Goal: Task Accomplishment & Management: Complete application form

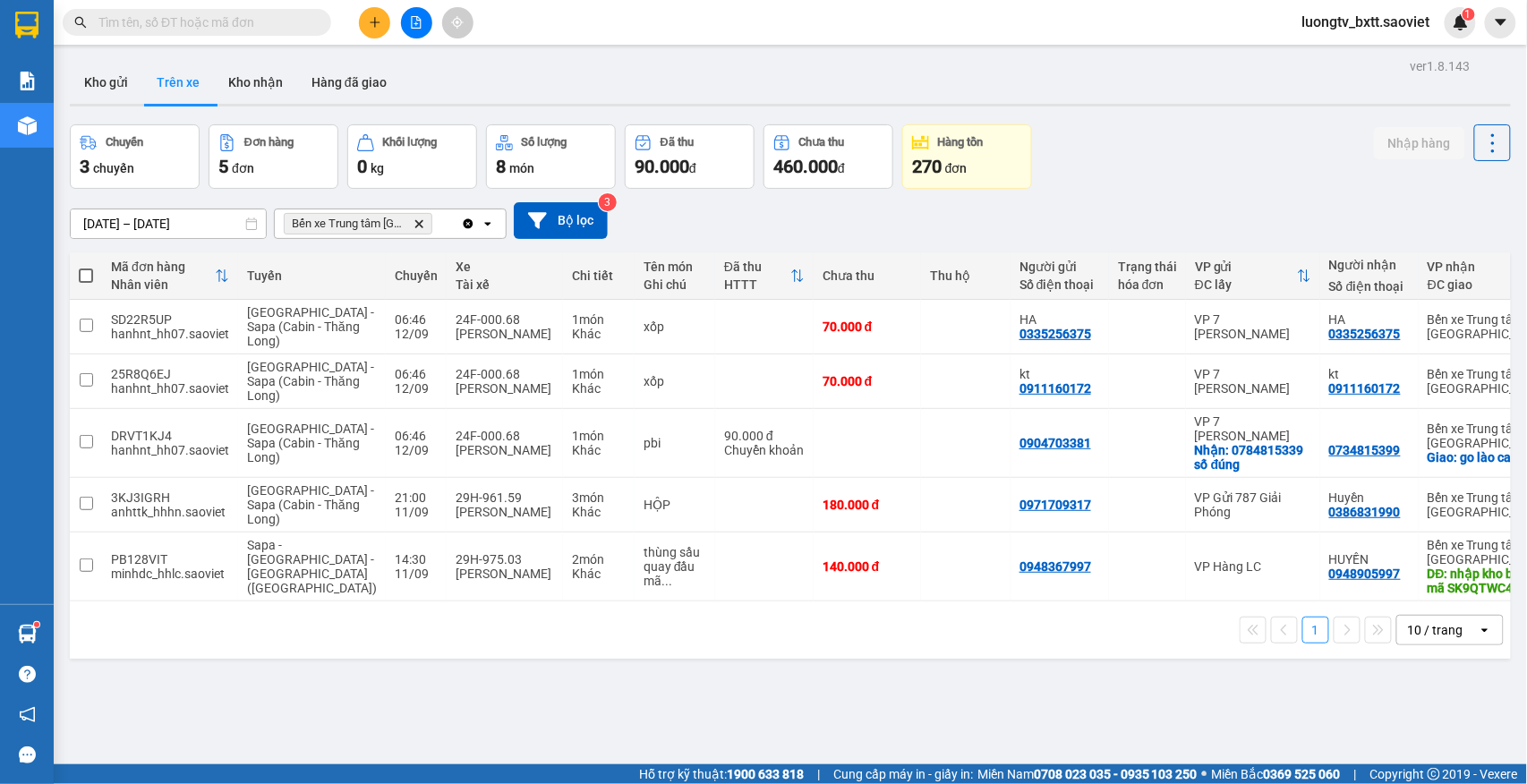
scroll to position [82, 0]
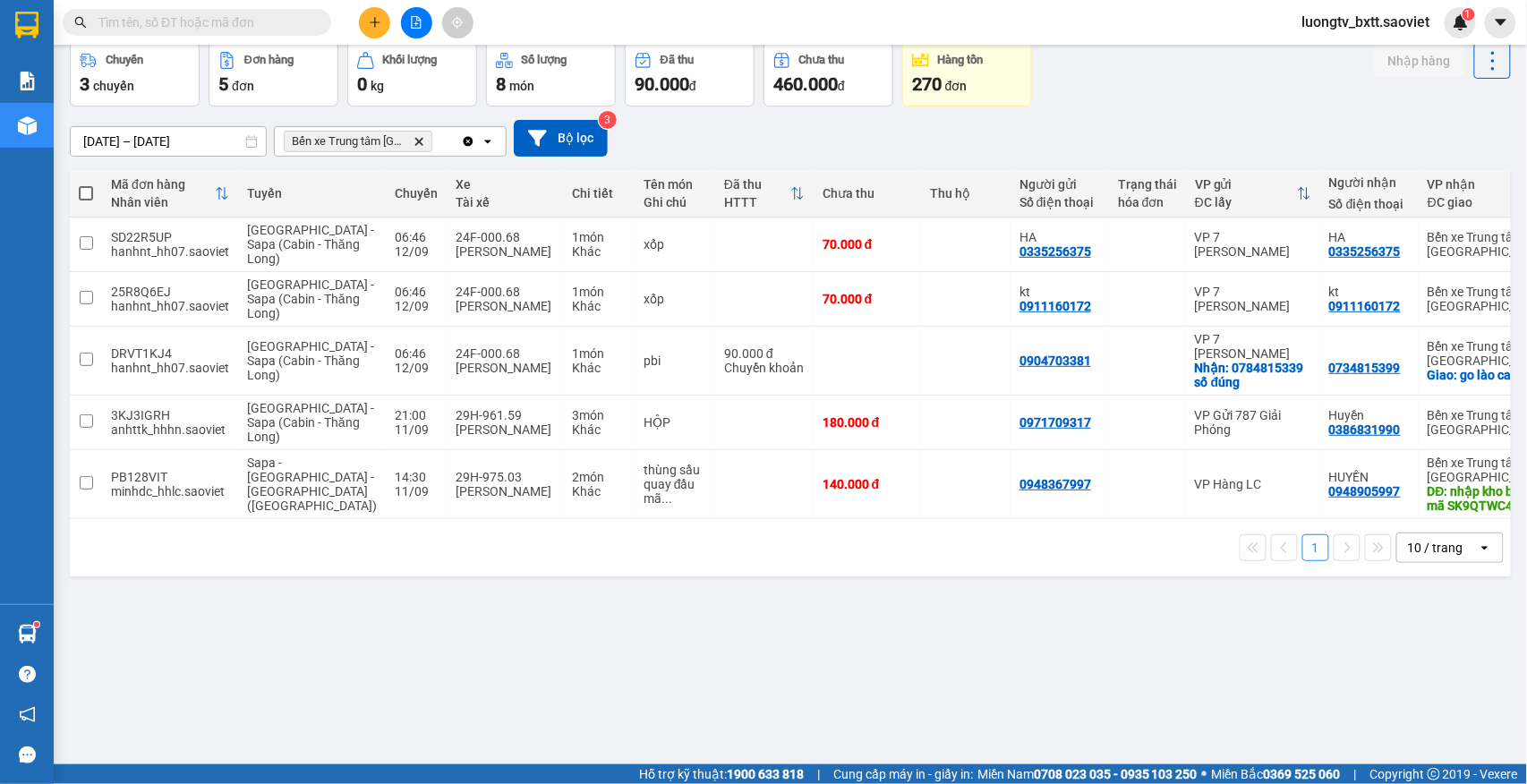
click at [1100, 87] on div "Chuyến 3 chuyến Đơn hàng 5 đơn Khối lượng 0 kg Số lượng 8 món Đã thu 90.000 đ C…" at bounding box center [790, 74] width 1441 height 64
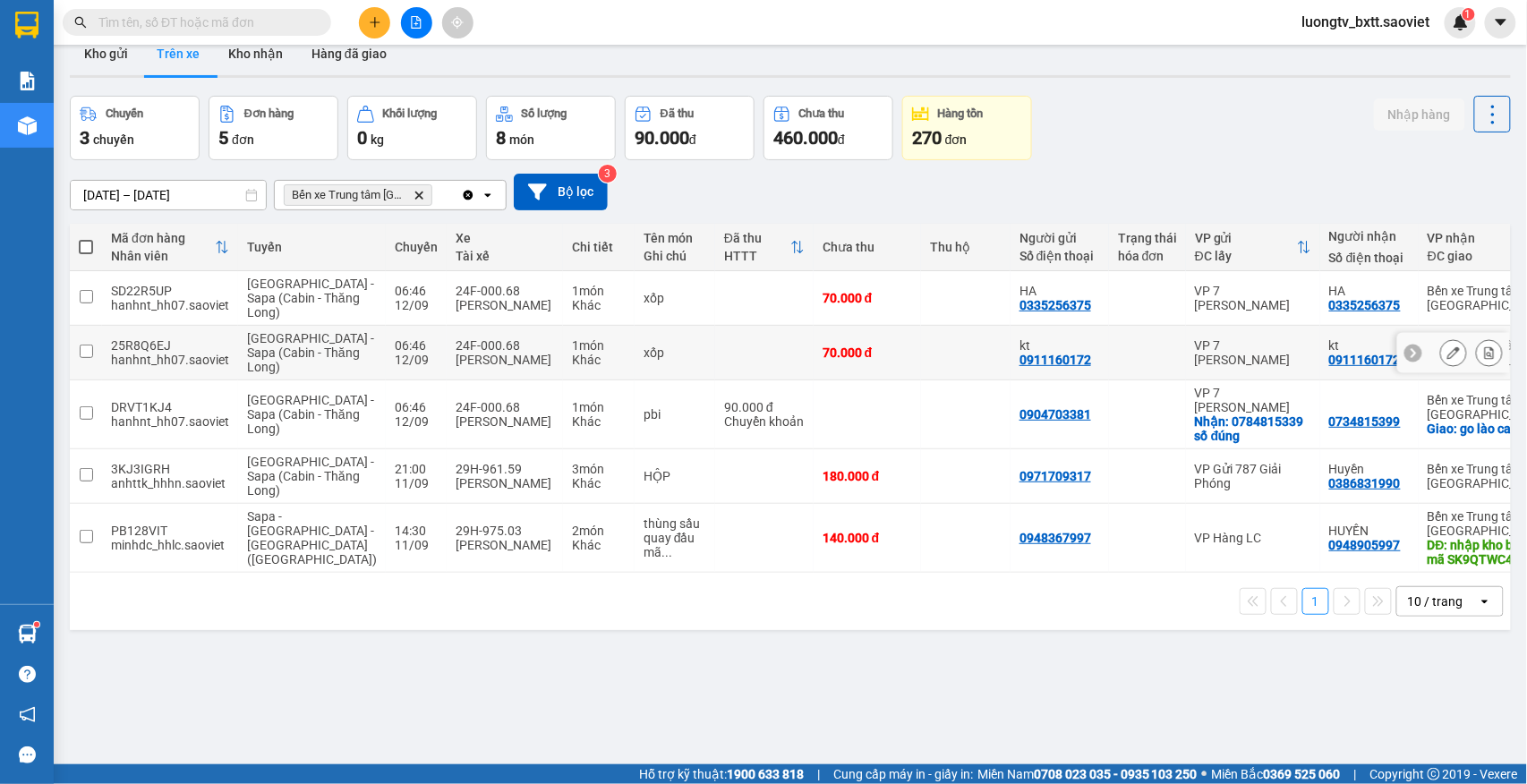
scroll to position [0, 0]
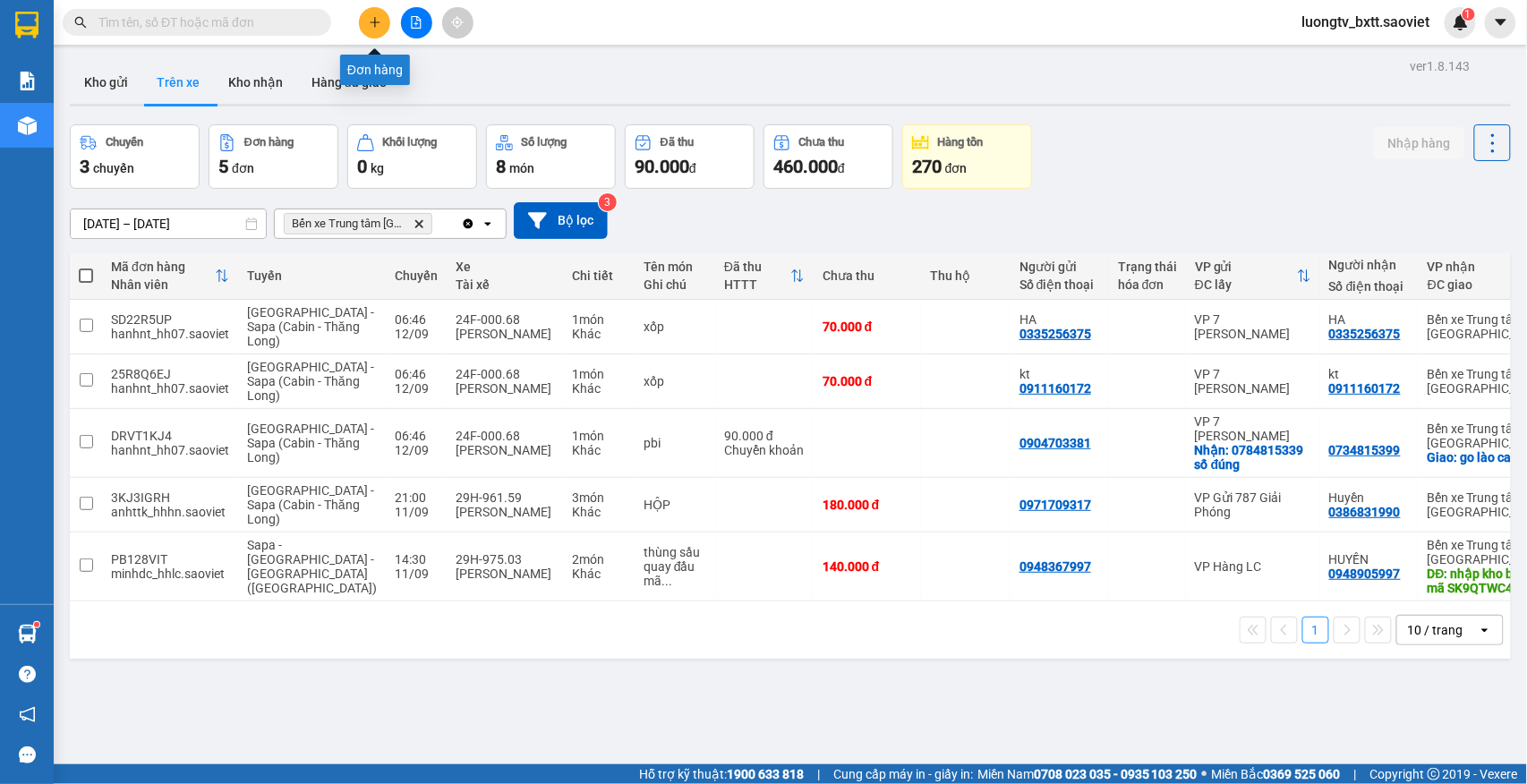
click at [360, 16] on button at bounding box center [374, 23] width 32 height 32
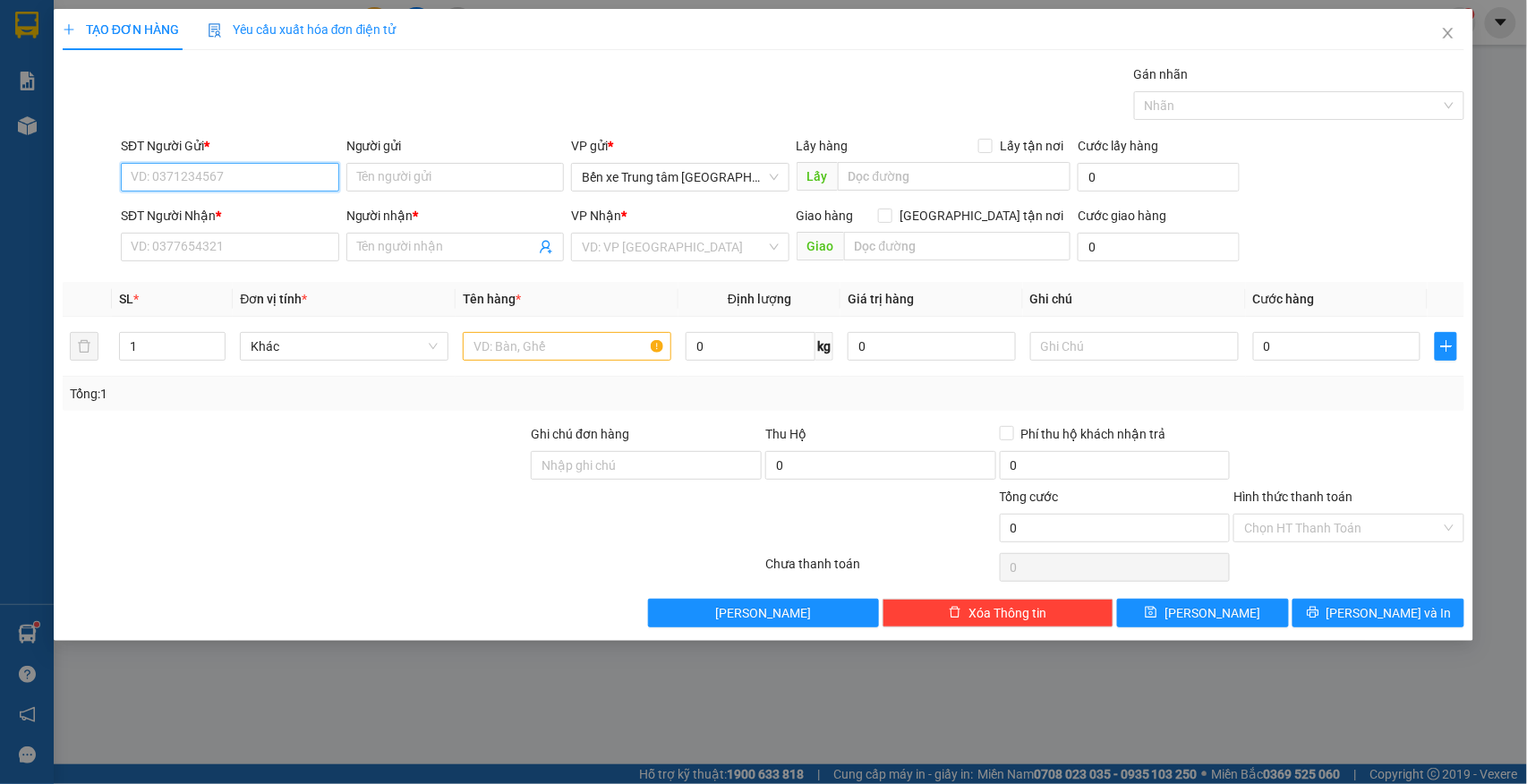
click at [295, 176] on input "SĐT Người Gửi *" at bounding box center [230, 177] width 219 height 29
type input "0974726461"
click at [176, 206] on div "0974726461 - trang" at bounding box center [230, 214] width 197 height 20
type input "trang"
type input "0904739162"
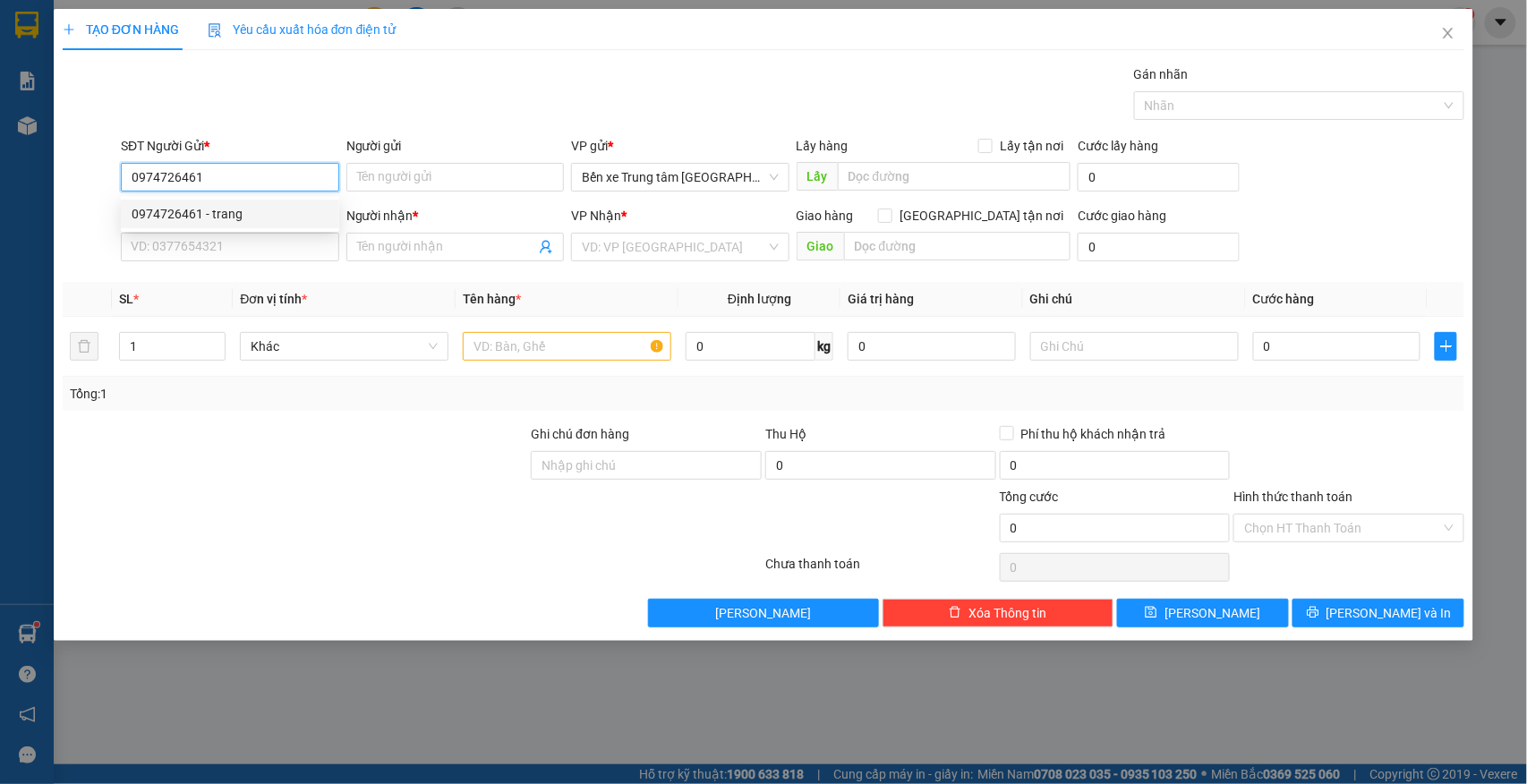
type input "linh"
type input "0974726461"
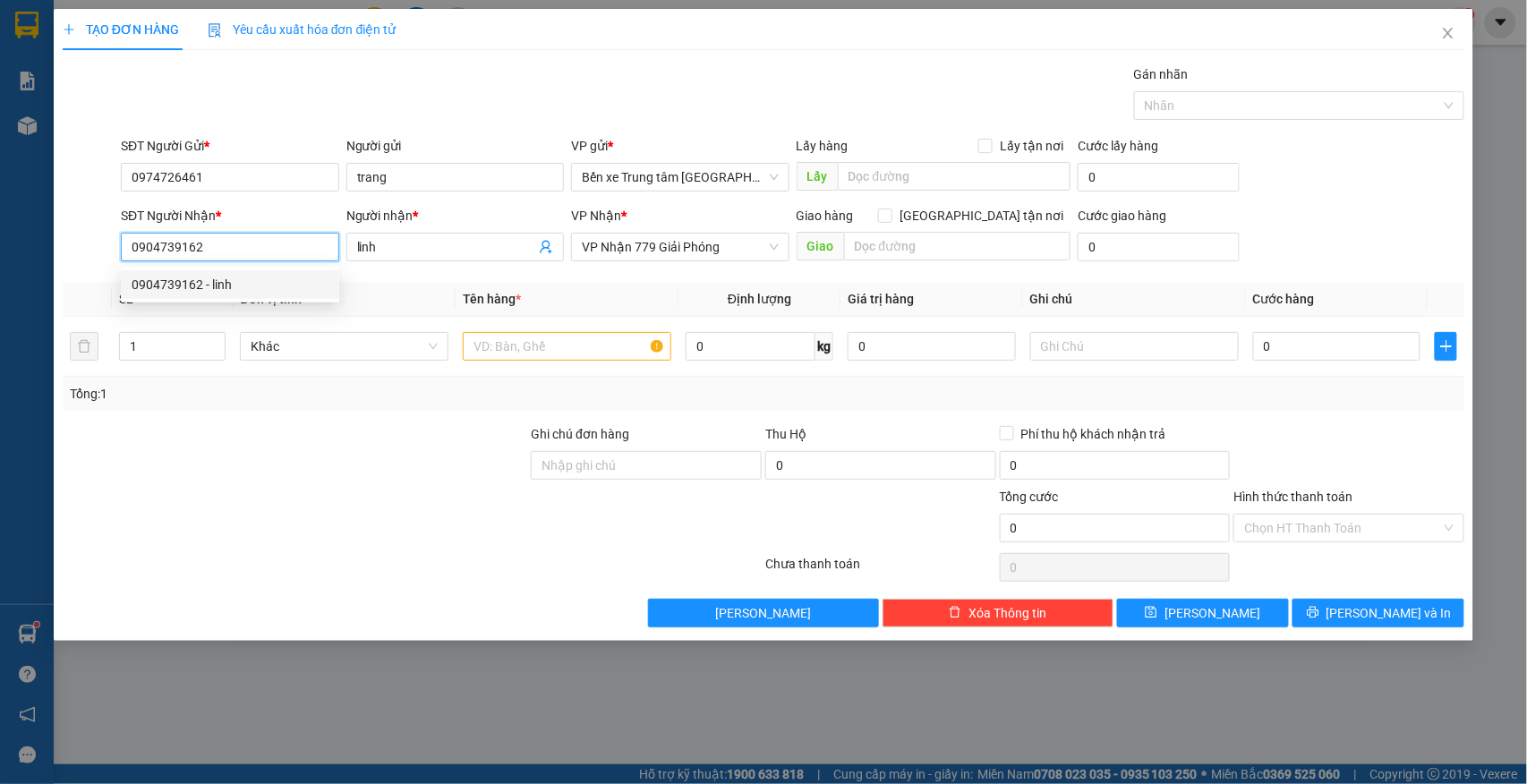
drag, startPoint x: 217, startPoint y: 247, endPoint x: 36, endPoint y: 248, distance: 181.0
click at [36, 248] on div "TẠO ĐƠN HÀNG Yêu cầu xuất hóa đơn điện tử Transit Pickup Surcharge Ids Transit …" at bounding box center [764, 392] width 1527 height 784
click at [217, 280] on div "0355945835 - [PERSON_NAME]" at bounding box center [230, 285] width 197 height 20
type input "0355945835"
type input "[PERSON_NAME]"
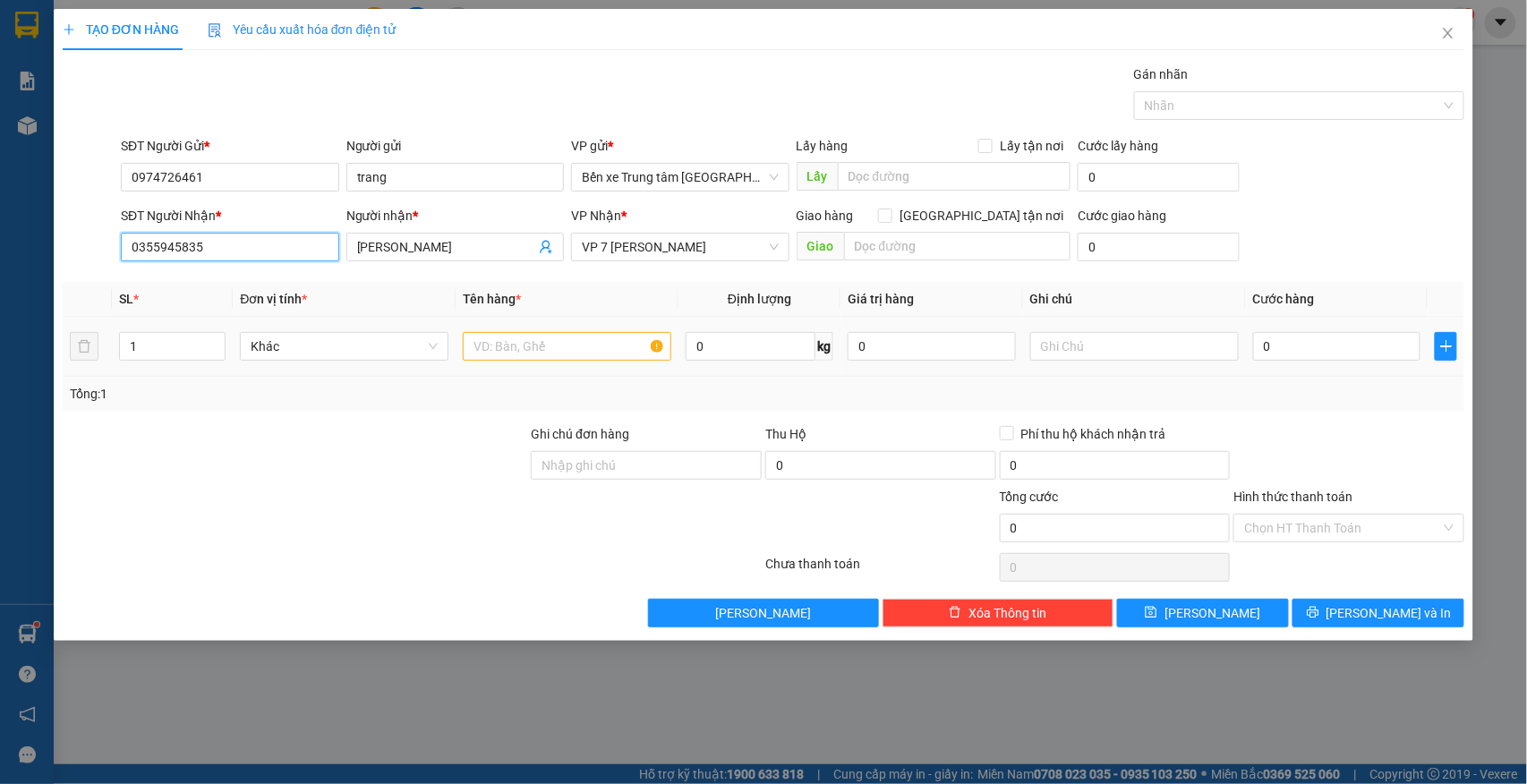
type input "0355945835"
click at [564, 350] on input "text" at bounding box center [567, 347] width 209 height 29
type input "XỐP"
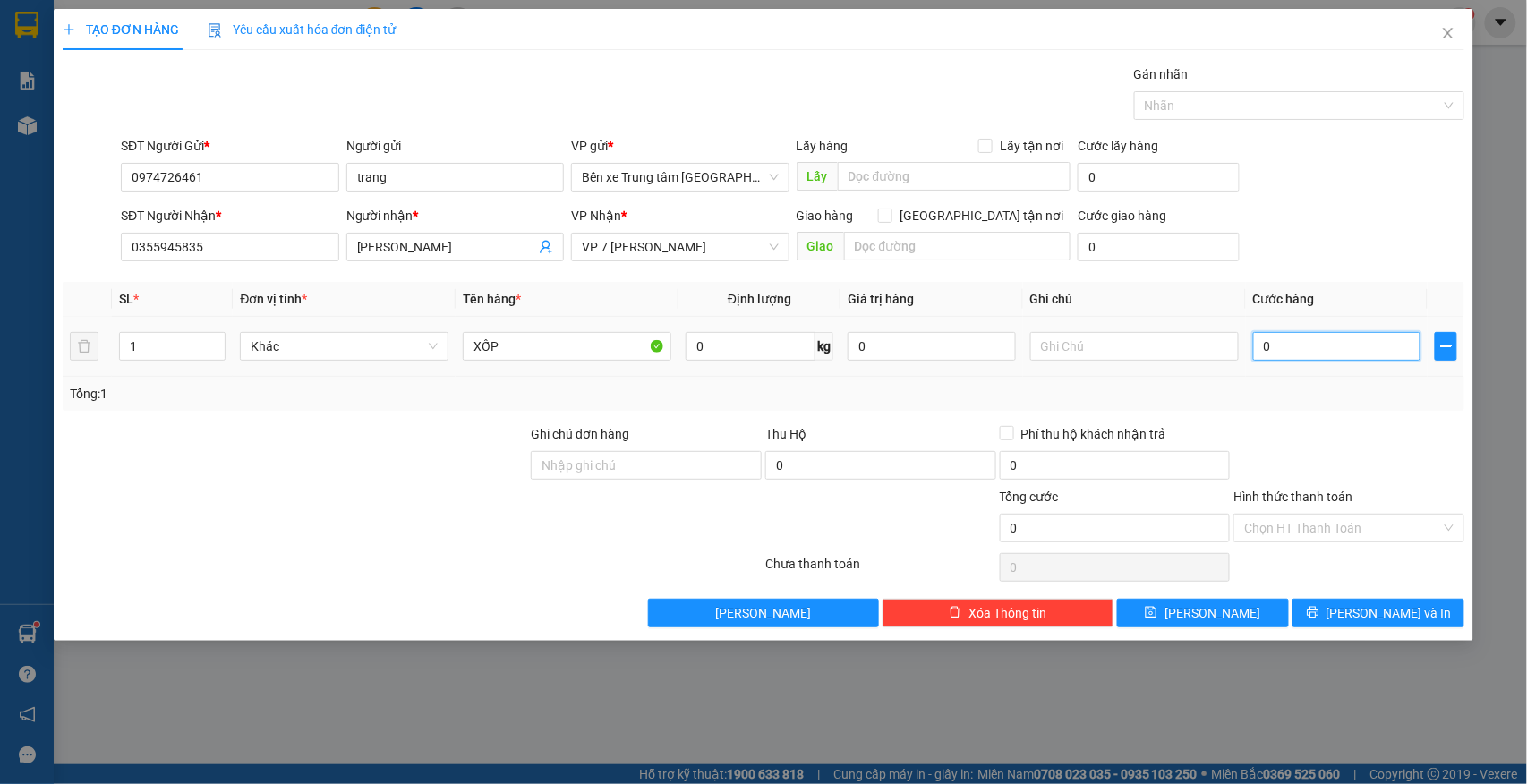
click at [1347, 355] on input "0" at bounding box center [1337, 347] width 168 height 29
type input "6"
type input "60"
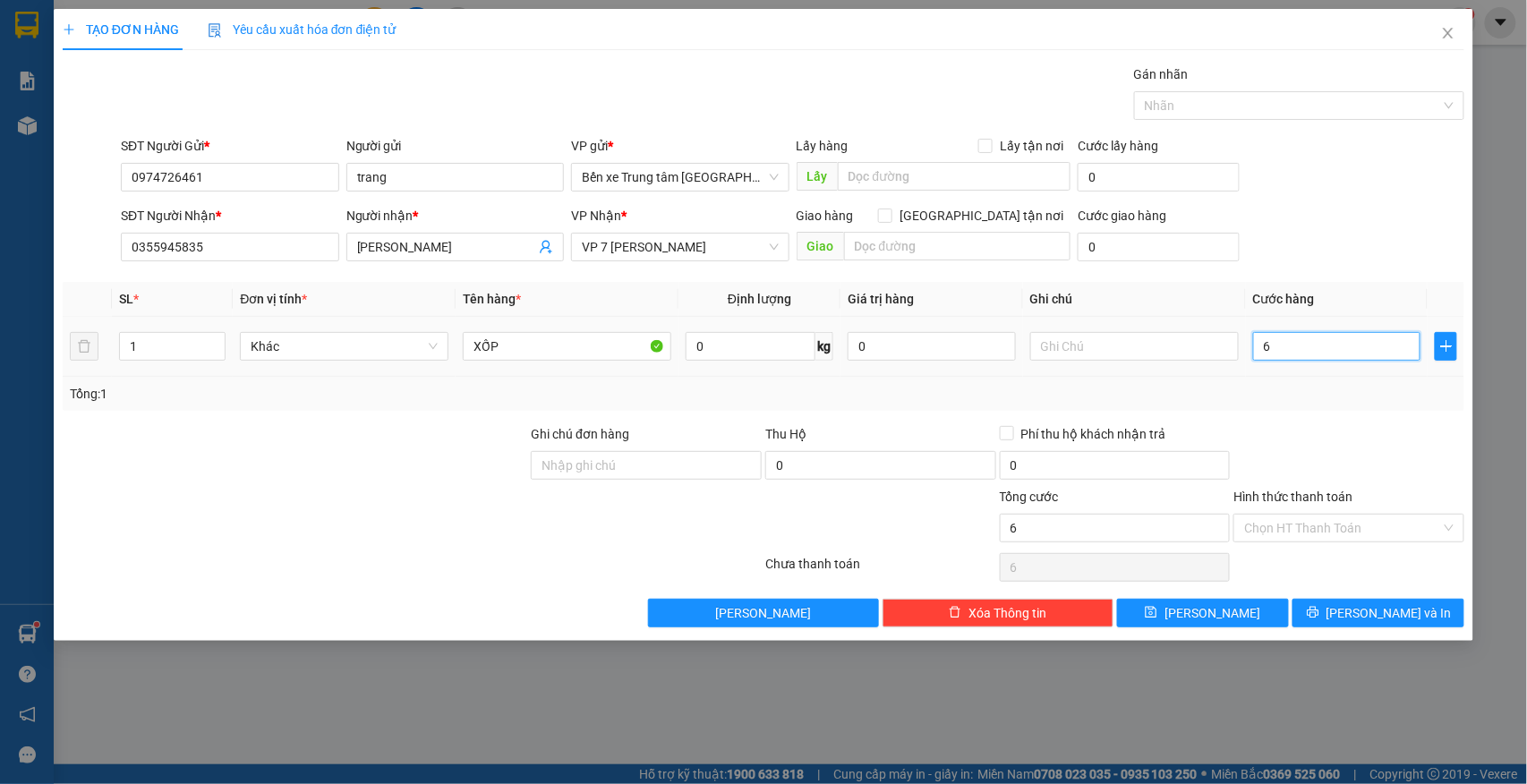
type input "60"
type input "60.000"
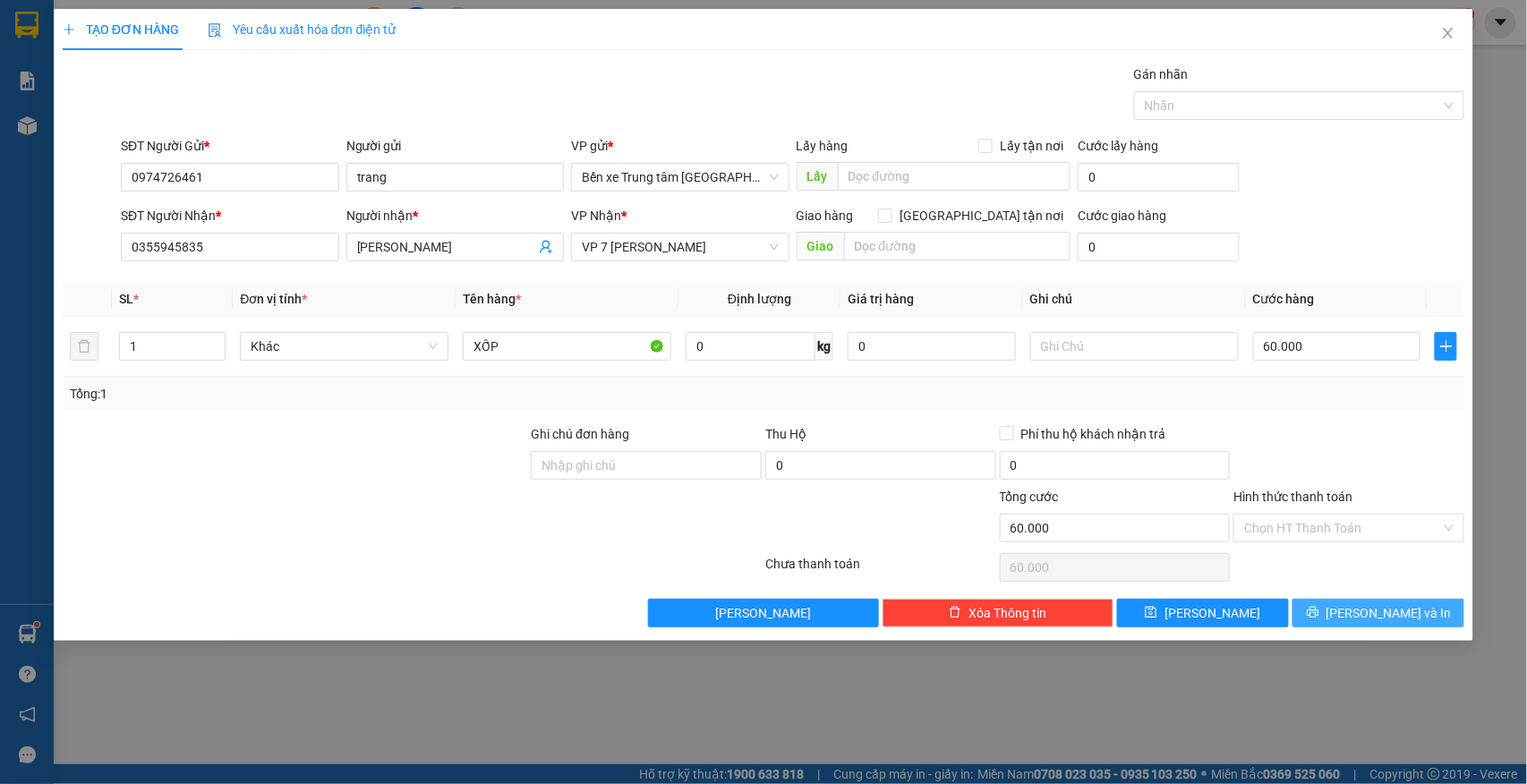
drag, startPoint x: 1370, startPoint y: 607, endPoint x: 1352, endPoint y: 595, distance: 21.6
click at [1370, 603] on button "[PERSON_NAME] và In" at bounding box center [1379, 613] width 172 height 29
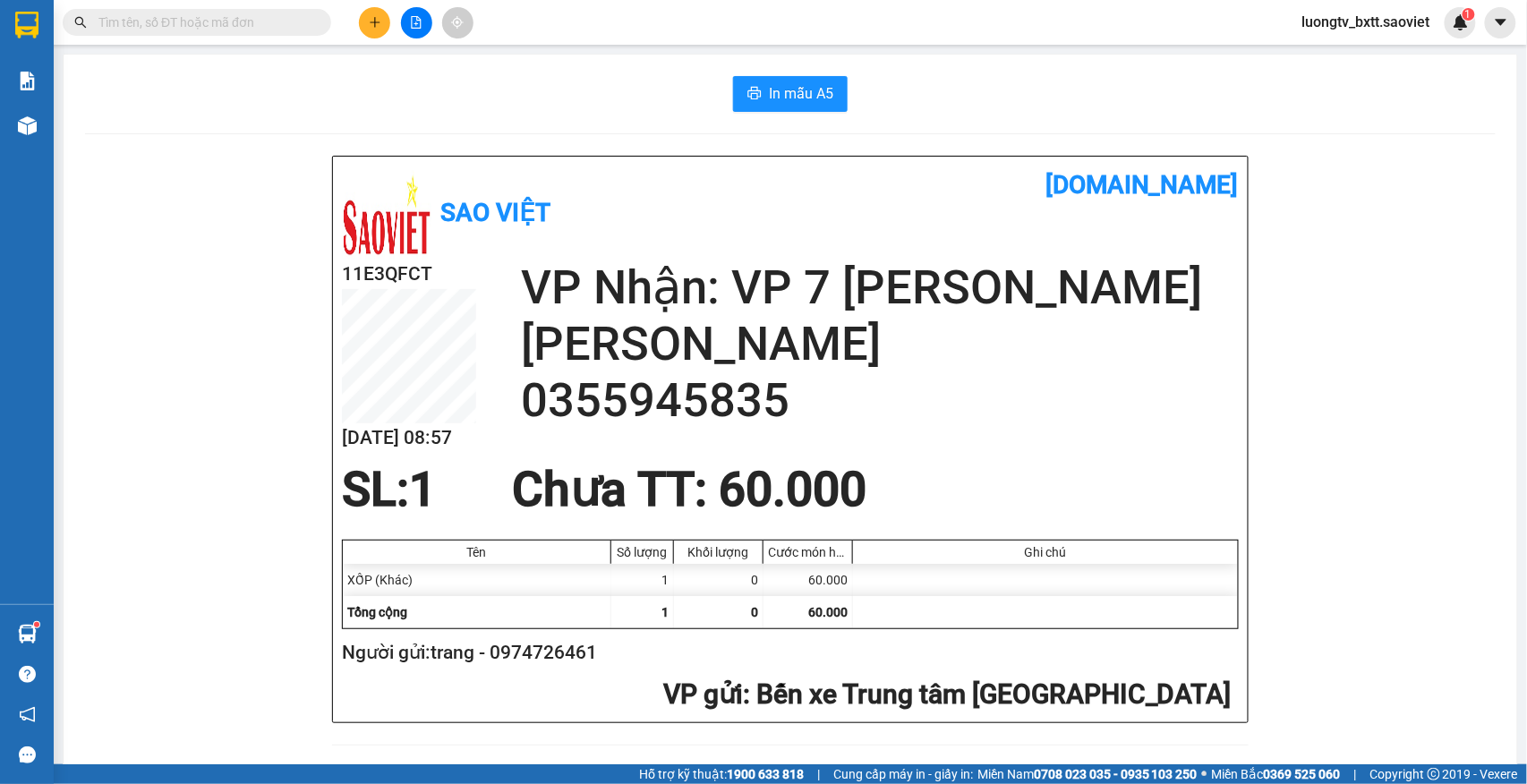
click at [247, 23] on input "text" at bounding box center [204, 23] width 211 height 20
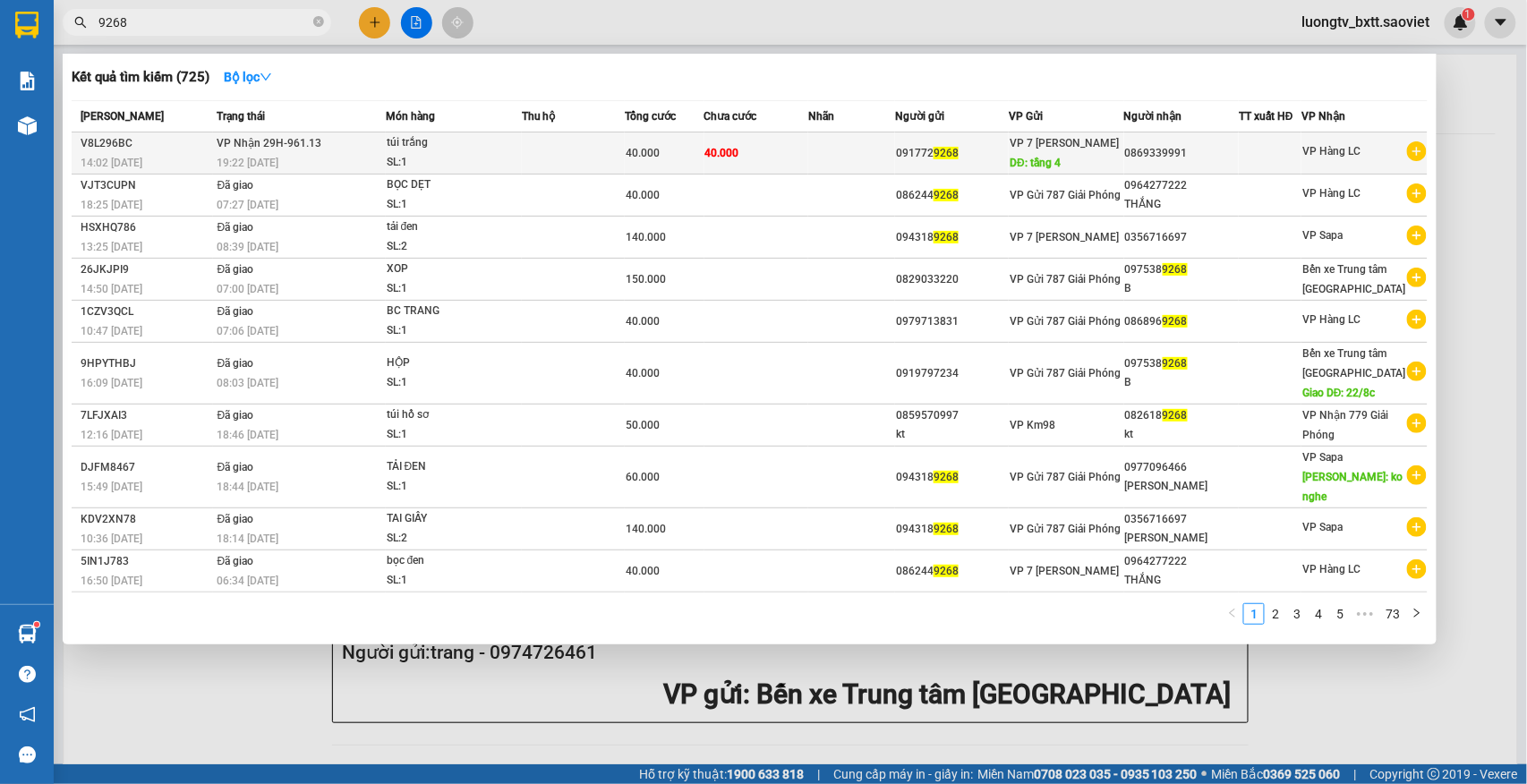
type input "9268"
drag, startPoint x: 775, startPoint y: 141, endPoint x: 868, endPoint y: 83, distance: 109.6
click at [868, 83] on div "Kết quả tìm kiếm ( 725 ) Bộ lọc" at bounding box center [749, 77] width 1356 height 29
click at [323, 25] on icon "close-circle" at bounding box center [319, 22] width 11 height 11
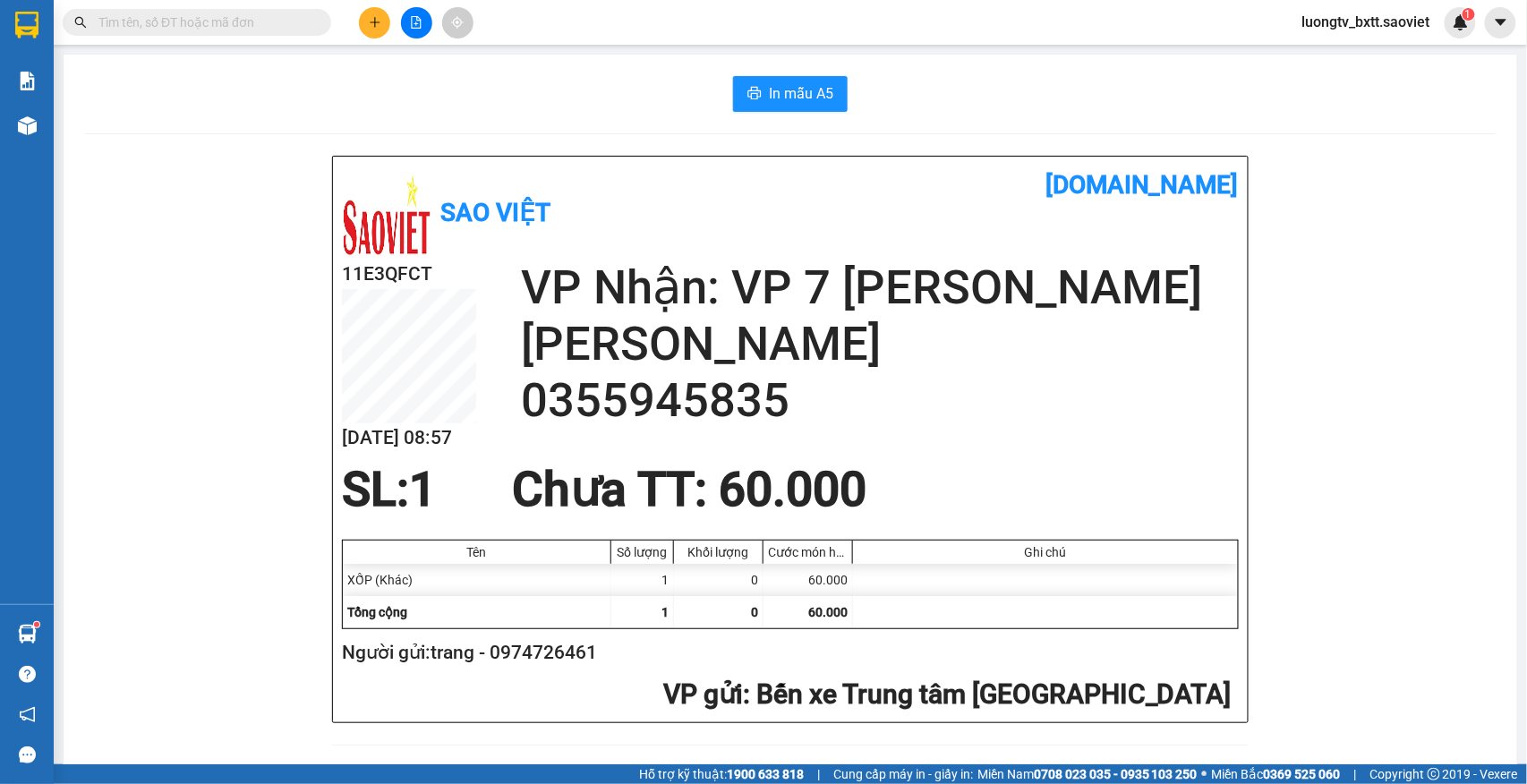
click at [288, 33] on span at bounding box center [196, 23] width 268 height 27
click at [288, 25] on input "text" at bounding box center [204, 23] width 211 height 20
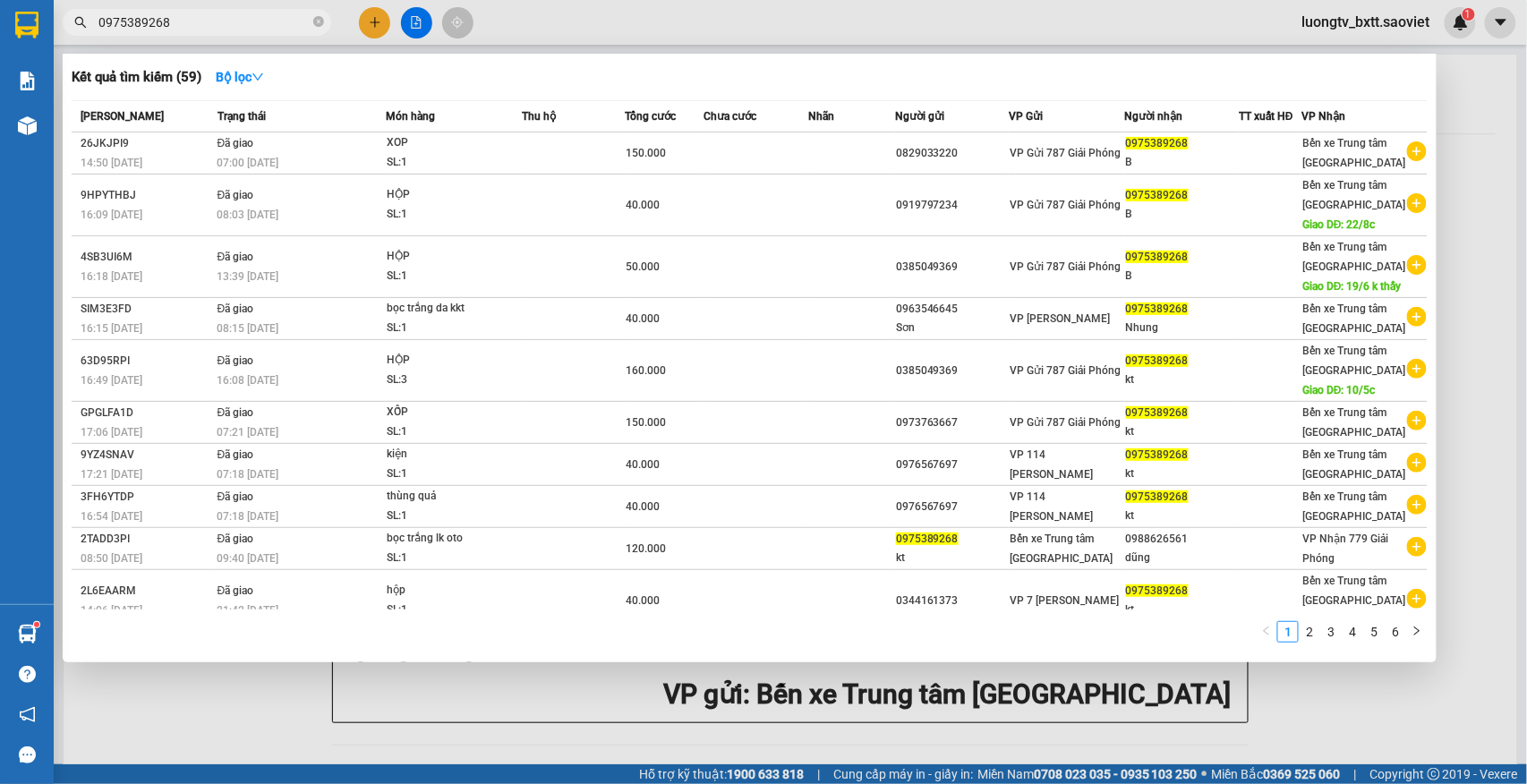
drag, startPoint x: 177, startPoint y: 29, endPoint x: 83, endPoint y: 18, distance: 94.6
click at [83, 18] on div "0975389268" at bounding box center [174, 23] width 349 height 27
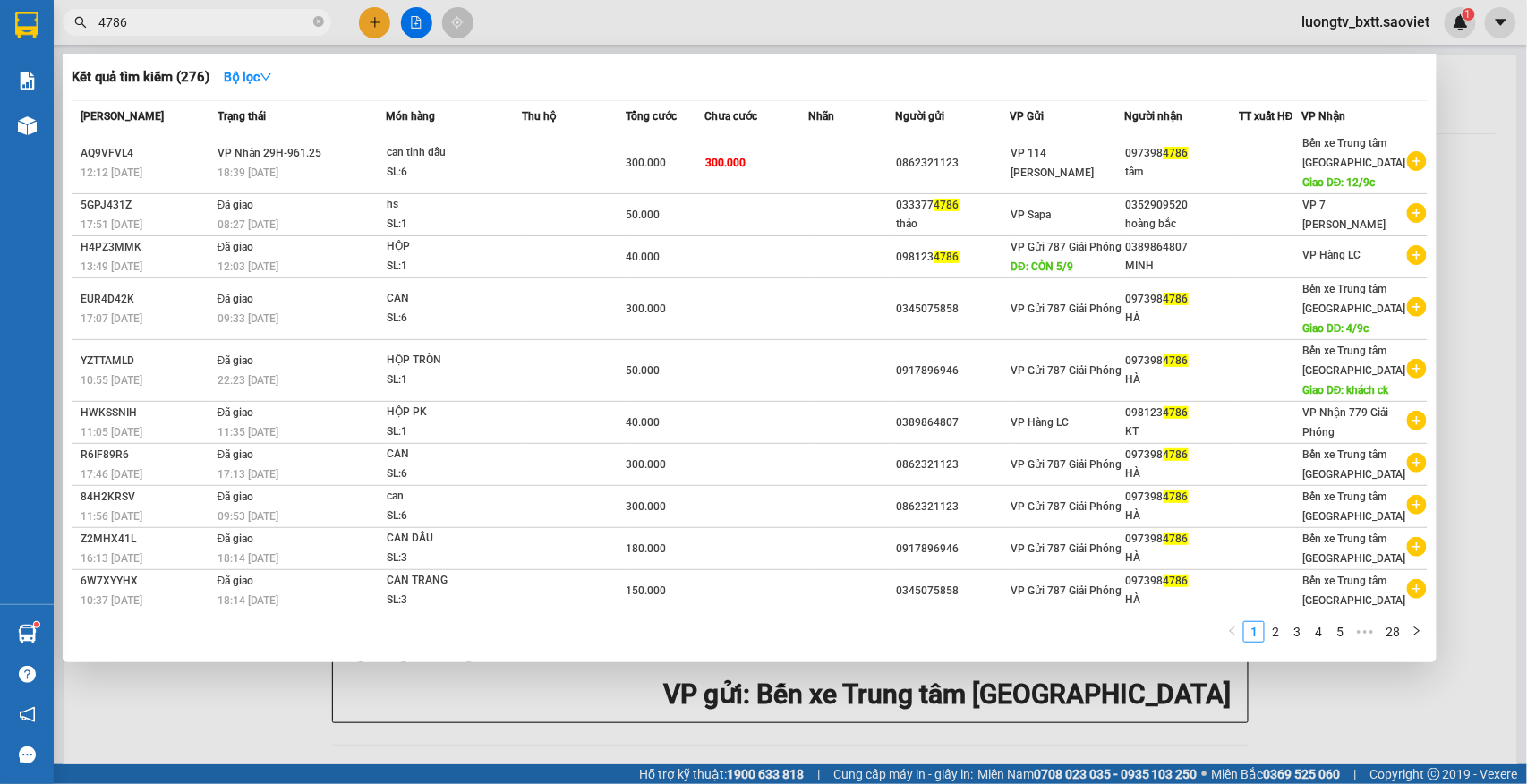
type input "4786"
drag, startPoint x: 1480, startPoint y: 356, endPoint x: 1114, endPoint y: 358, distance: 366.0
click at [1479, 358] on div at bounding box center [764, 392] width 1527 height 784
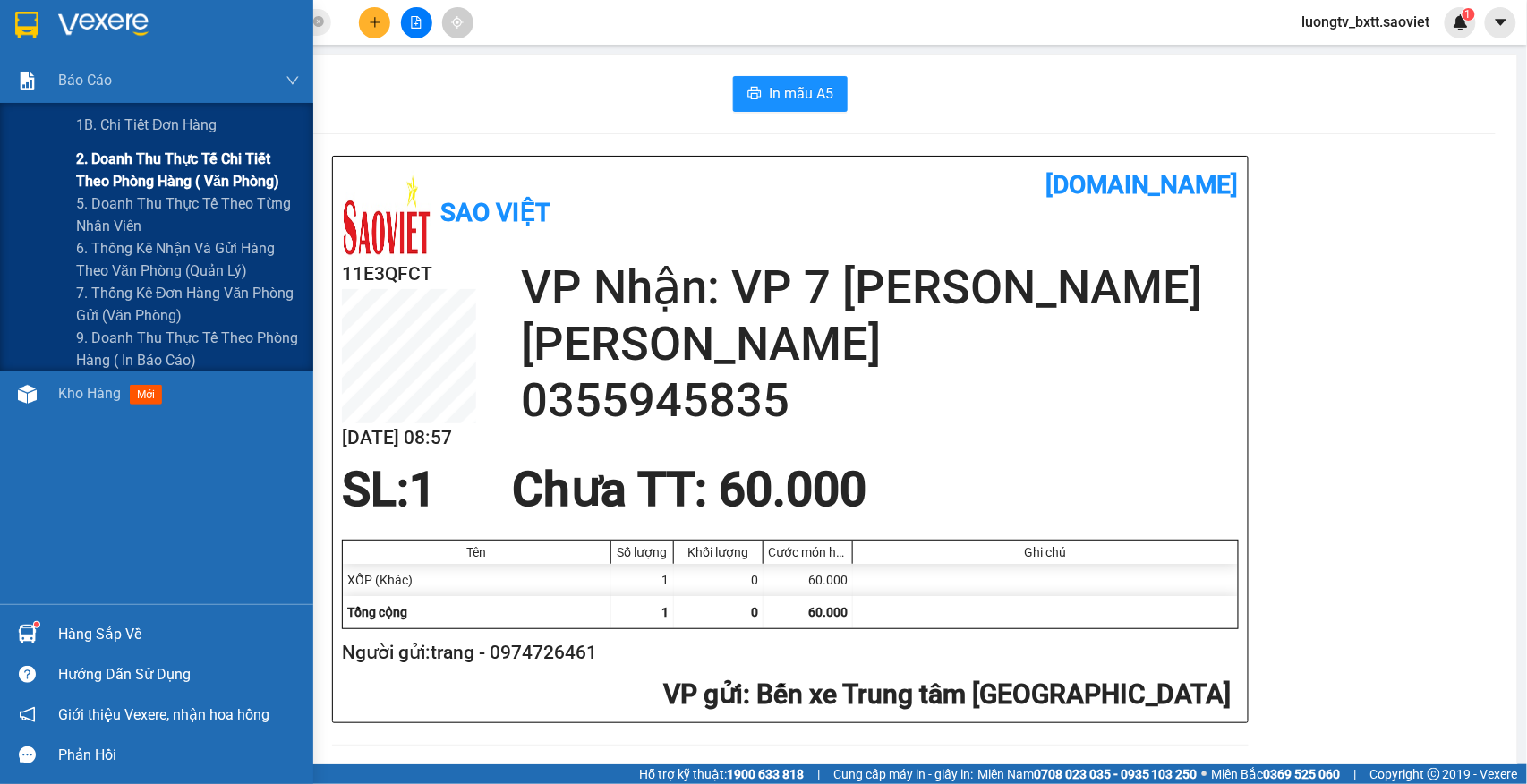
click at [135, 157] on span "2. Doanh thu thực tế chi tiết theo phòng hàng ( văn phòng)" at bounding box center [188, 170] width 224 height 45
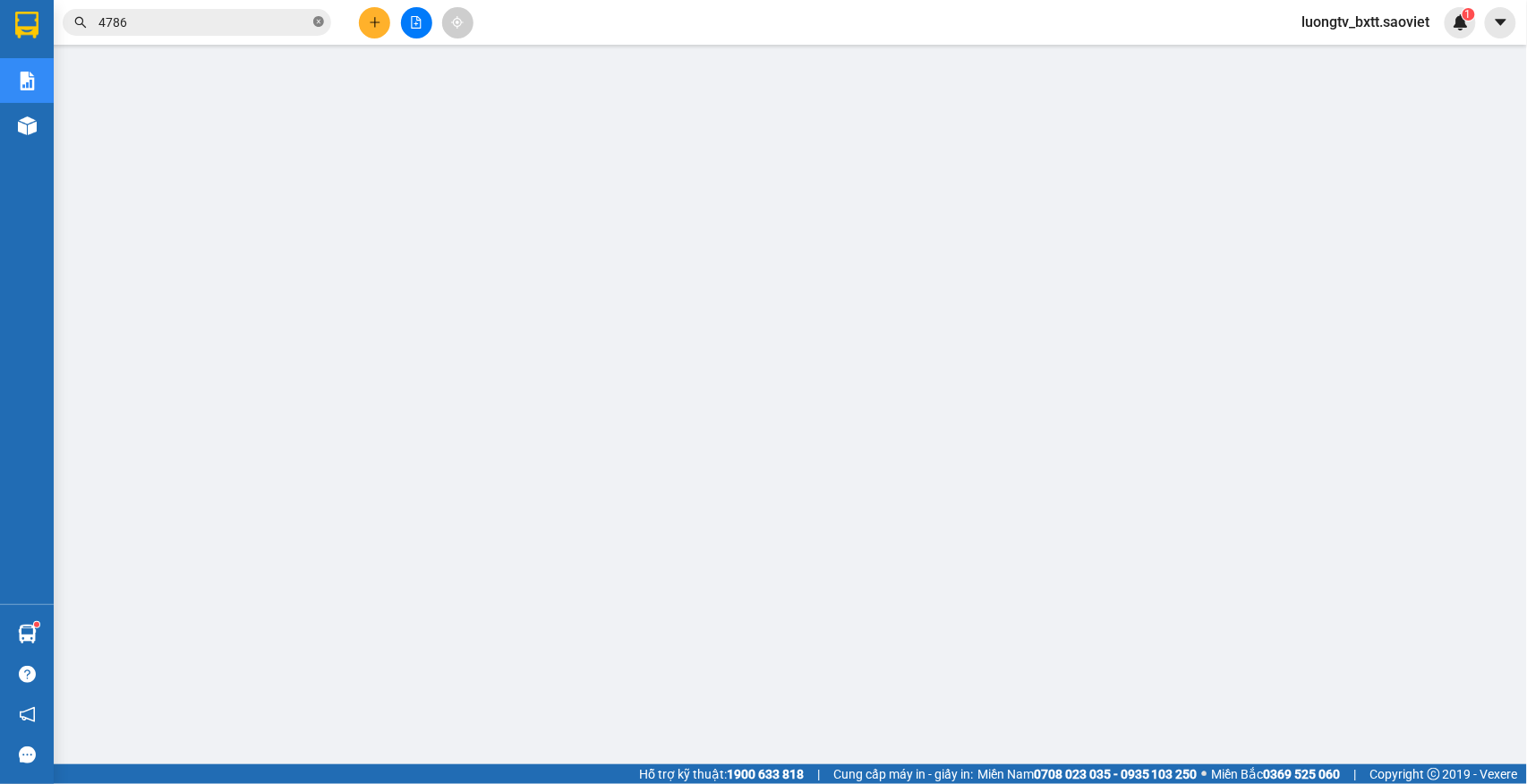
click at [316, 20] on icon "close-circle" at bounding box center [319, 22] width 11 height 11
click at [369, 23] on icon "plus" at bounding box center [375, 23] width 13 height 13
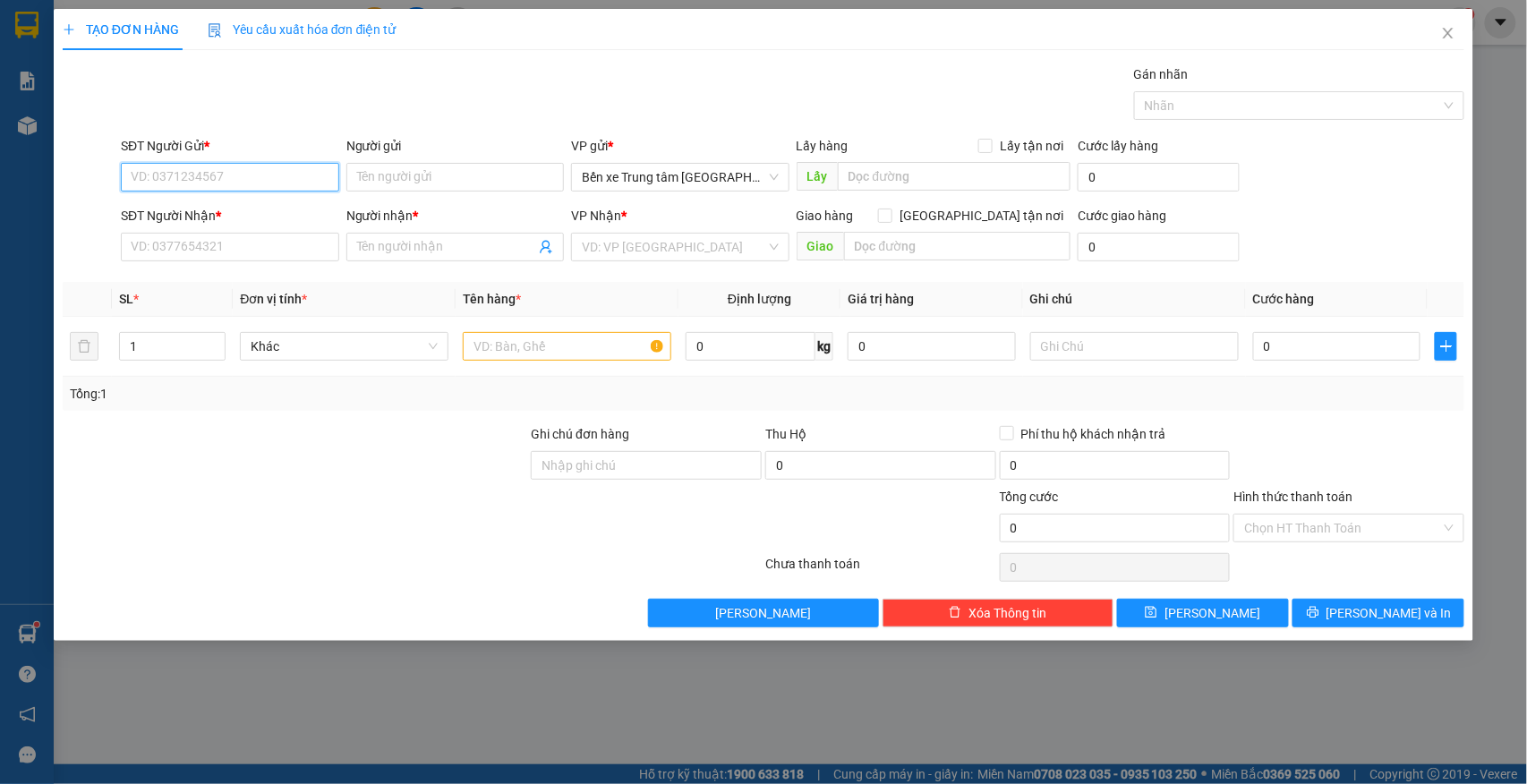
click at [259, 172] on input "SĐT Người Gửi *" at bounding box center [230, 177] width 219 height 29
click at [238, 206] on div "0353282516 - minh" at bounding box center [230, 214] width 197 height 20
type input "0353282516"
type input "minh"
type input "0985094263"
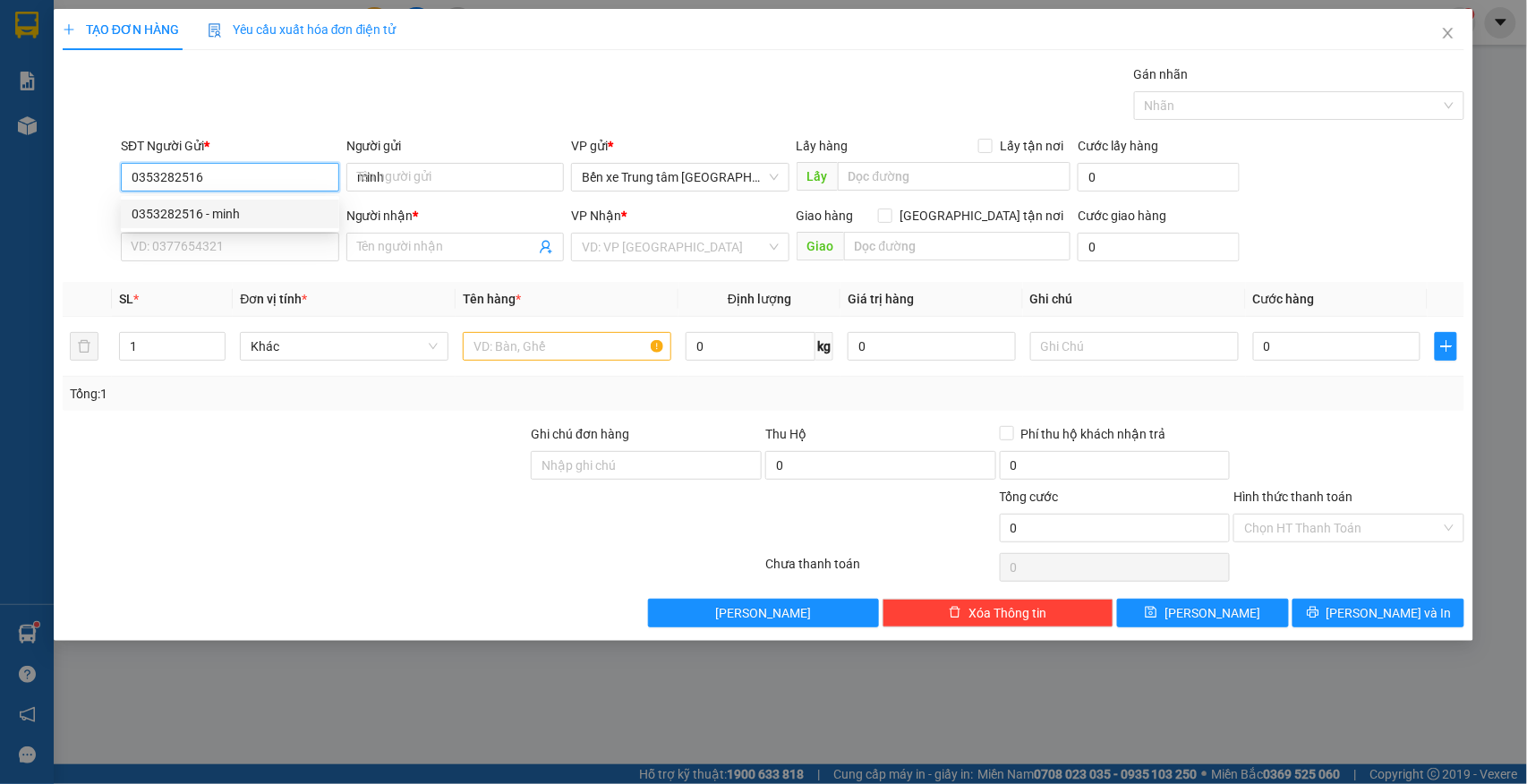
type input "hùng"
type input "0353282516"
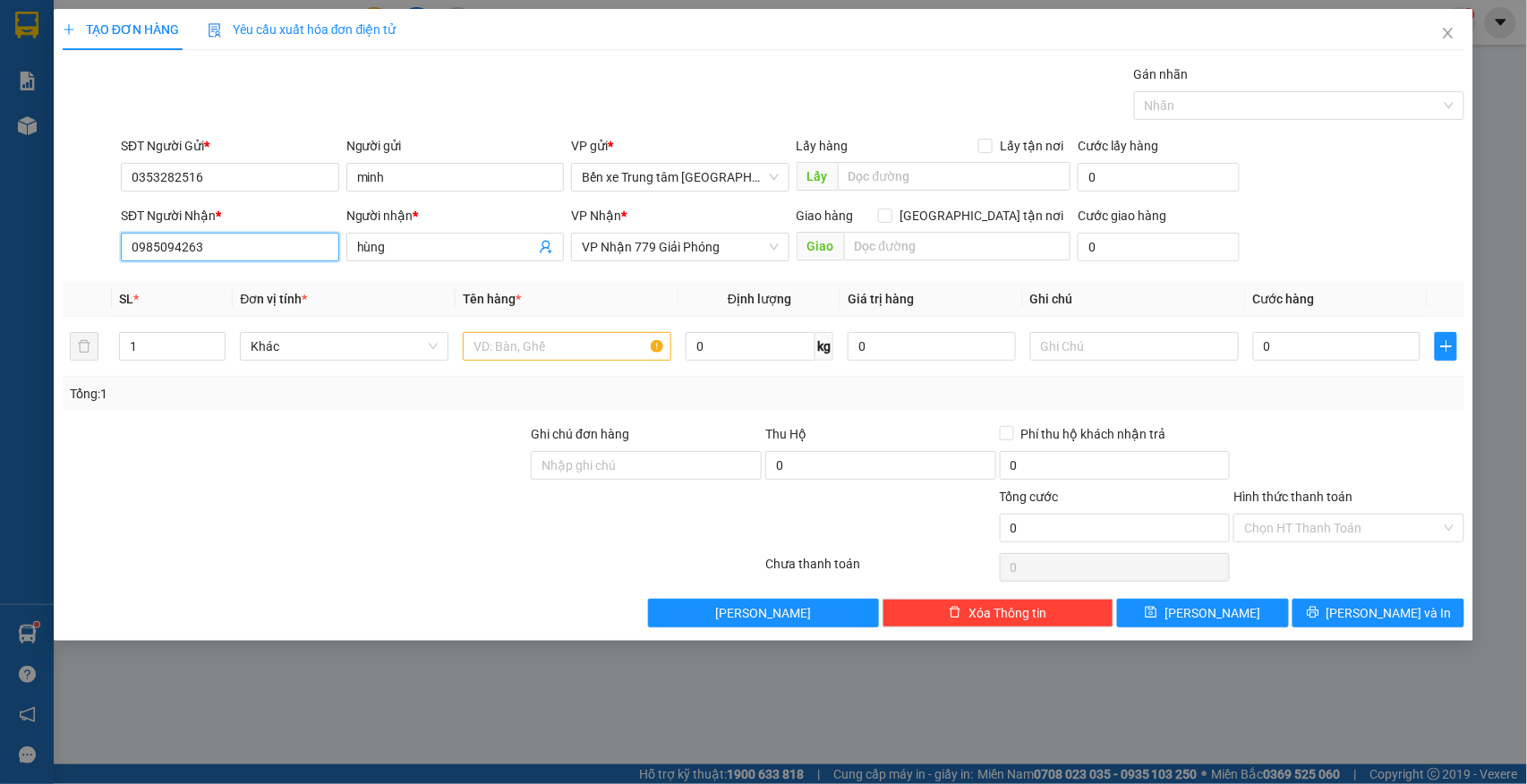
drag, startPoint x: 216, startPoint y: 240, endPoint x: 80, endPoint y: 226, distance: 136.7
click at [80, 226] on div "SĐT Người Nhận * 0985094263 Người nhận * hùng VP Nhận * VP Nhận 779 Giải Phóng …" at bounding box center [764, 237] width 1406 height 62
click at [159, 288] on div "0985094263 - hùng" at bounding box center [230, 285] width 197 height 20
click at [394, 287] on th "Đơn vị tính *" at bounding box center [344, 299] width 223 height 35
click at [481, 352] on input "text" at bounding box center [567, 347] width 209 height 29
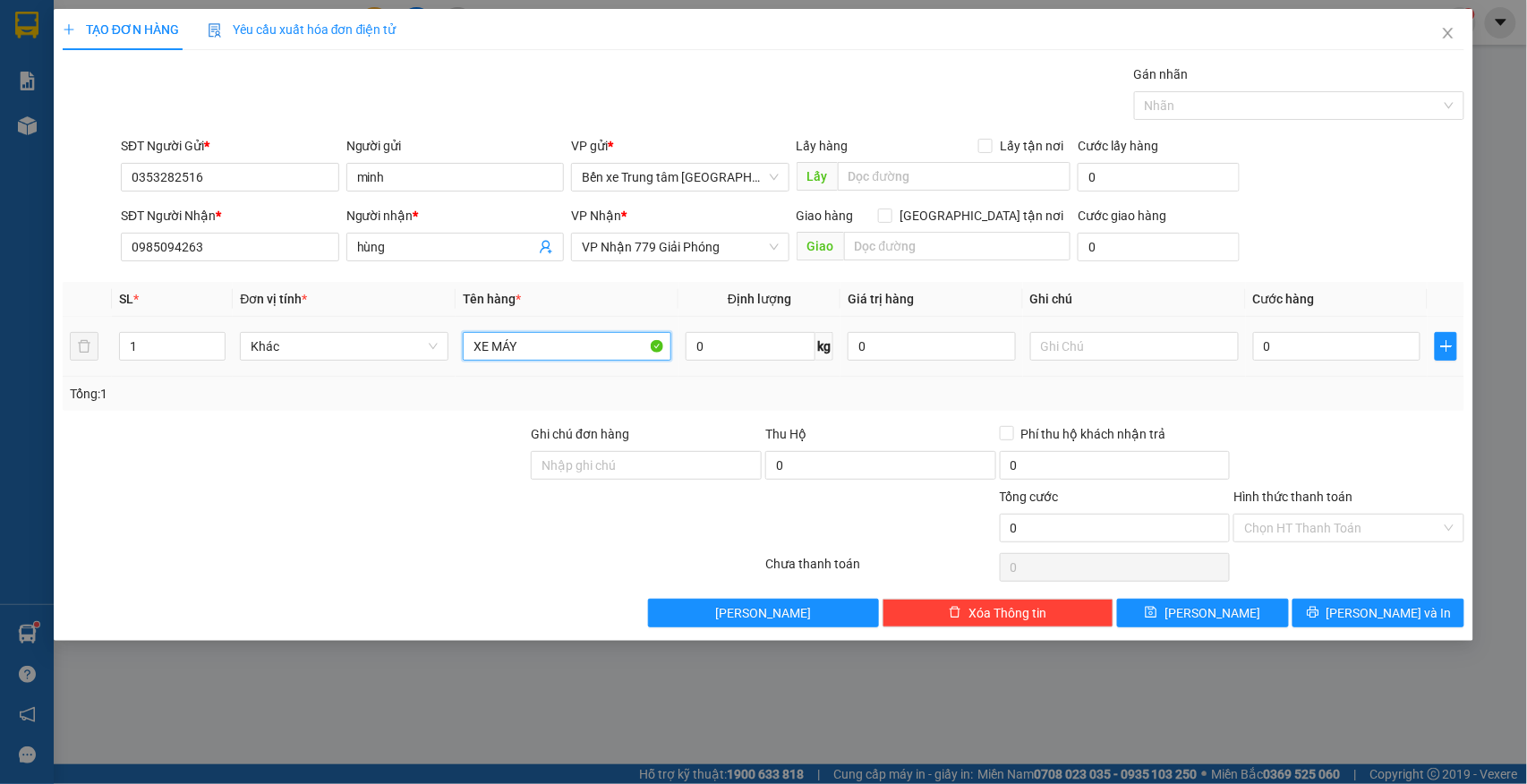
type input "XE MÁY"
click at [1305, 333] on div "0" at bounding box center [1337, 347] width 168 height 36
click at [1299, 347] on input "0" at bounding box center [1337, 347] width 168 height 29
type input "3"
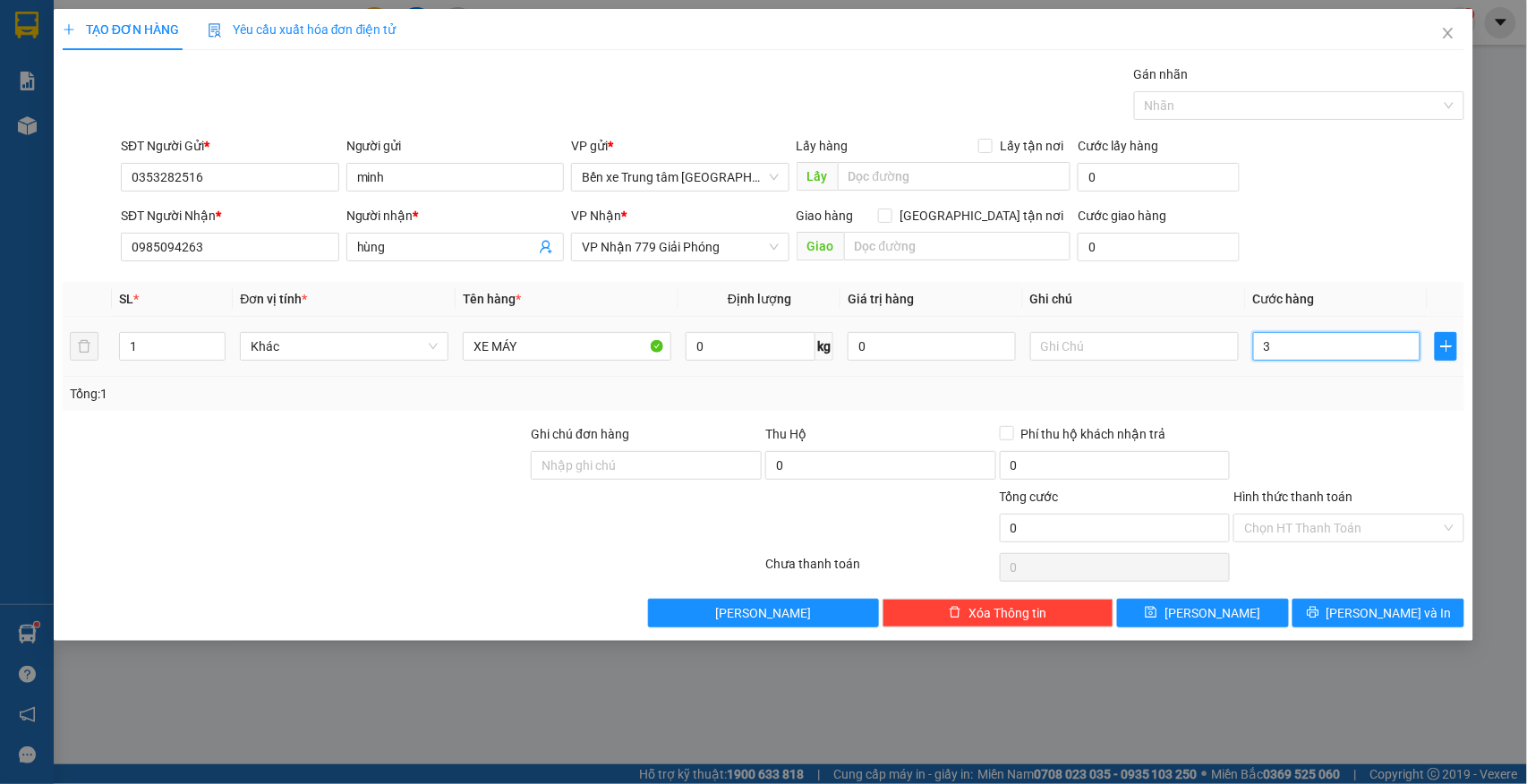
type input "3"
type input "35"
type input "350"
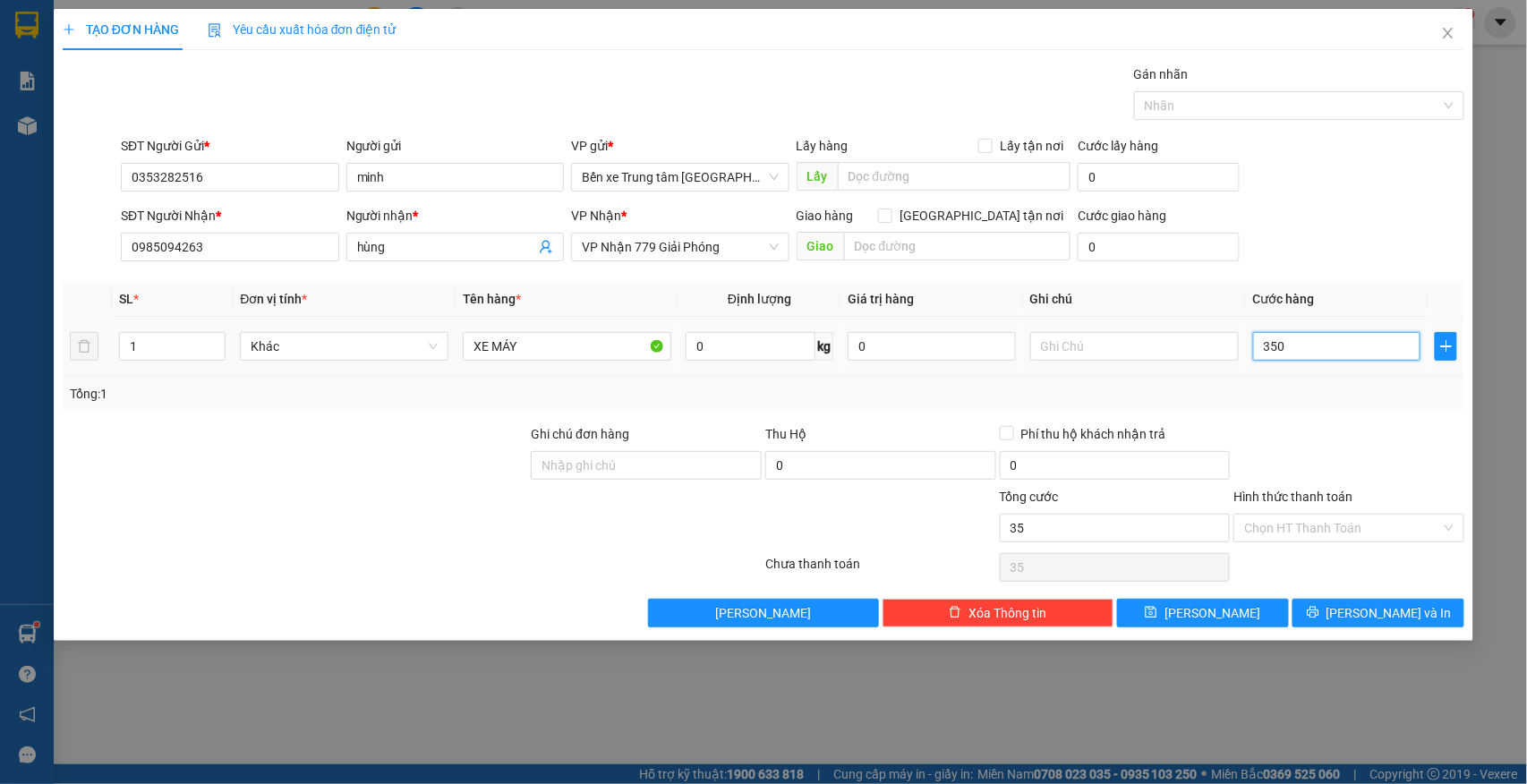
type input "350"
type input "350.000"
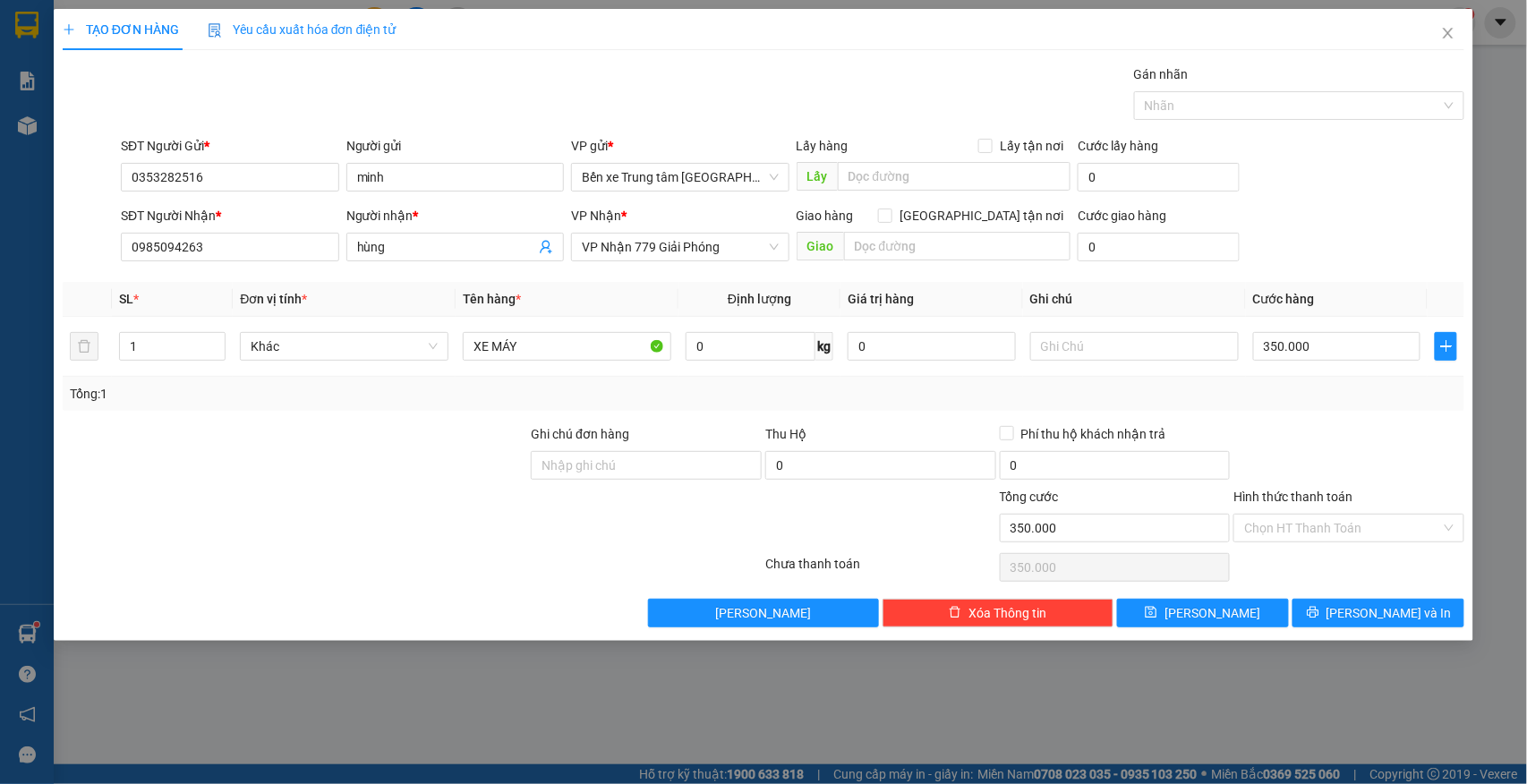
click at [1354, 211] on div "SĐT Người Nhận * 0985094263 Người nhận * hùng VP Nhận * VP Nhận 779 Giải Phóng …" at bounding box center [792, 237] width 1351 height 62
click at [1334, 226] on div "SĐT Người Nhận * 0985094263 Người nhận * hùng VP Nhận * VP Nhận 779 Giải Phóng …" at bounding box center [792, 237] width 1351 height 62
click at [1373, 434] on div at bounding box center [1349, 455] width 235 height 62
click at [1382, 623] on span "[PERSON_NAME] và In" at bounding box center [1389, 613] width 126 height 20
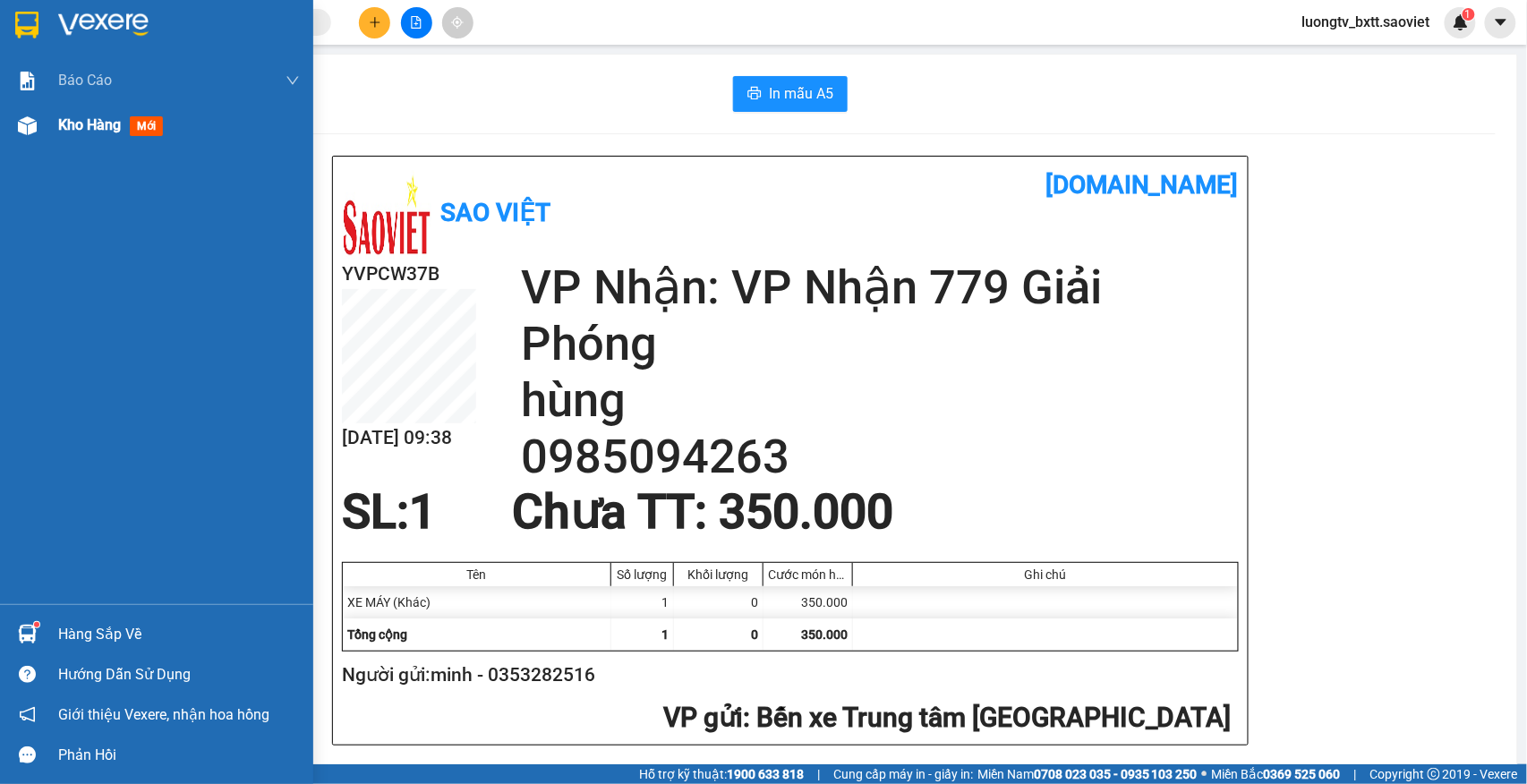
click at [87, 120] on span "Kho hàng" at bounding box center [89, 125] width 62 height 17
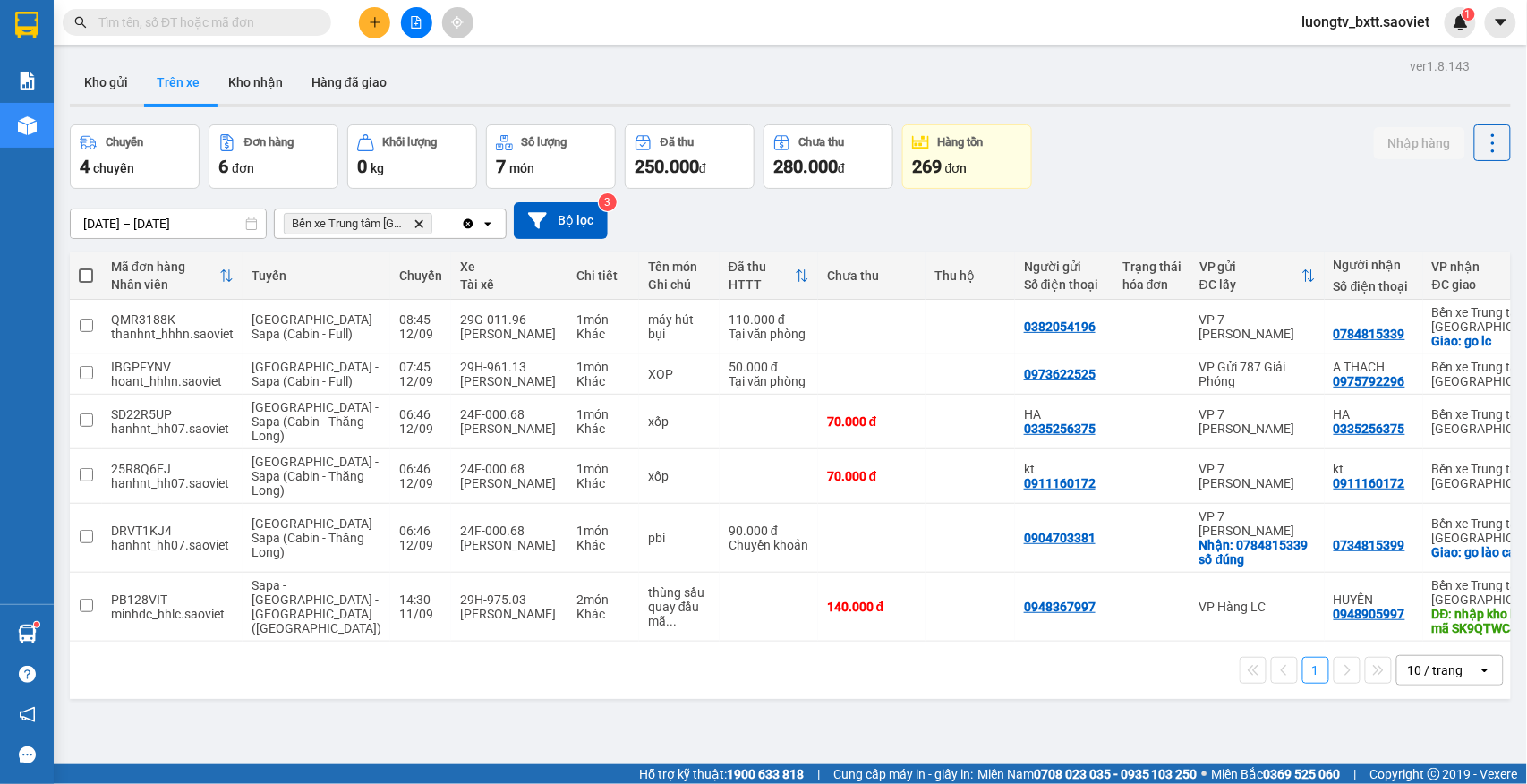
click at [1198, 147] on div "Chuyến 4 chuyến Đơn hàng 6 đơn Khối lượng 0 kg Số lượng 7 món Đã thu 250.000 đ …" at bounding box center [790, 156] width 1441 height 64
click at [426, 22] on button at bounding box center [417, 23] width 32 height 32
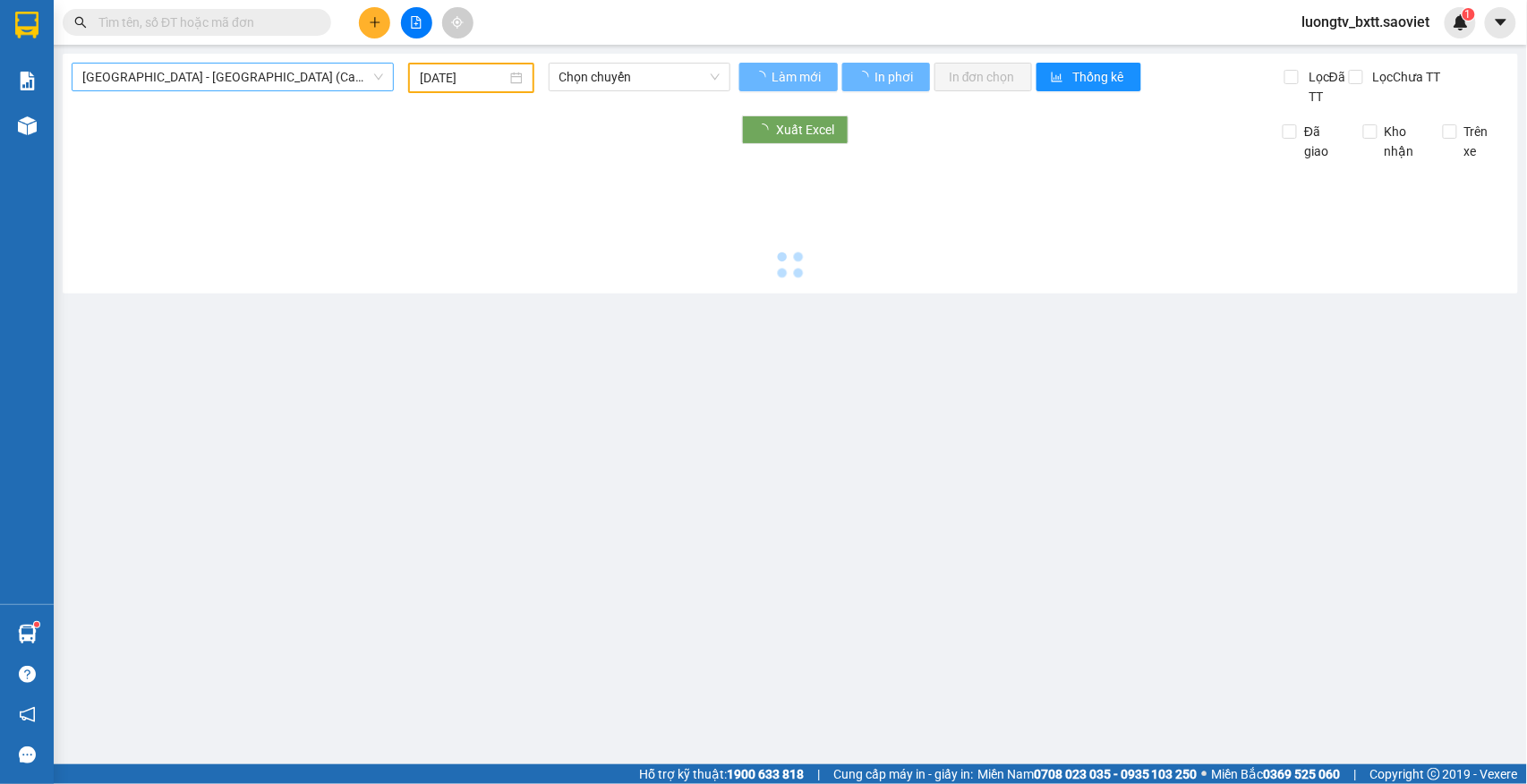
type input "[DATE]"
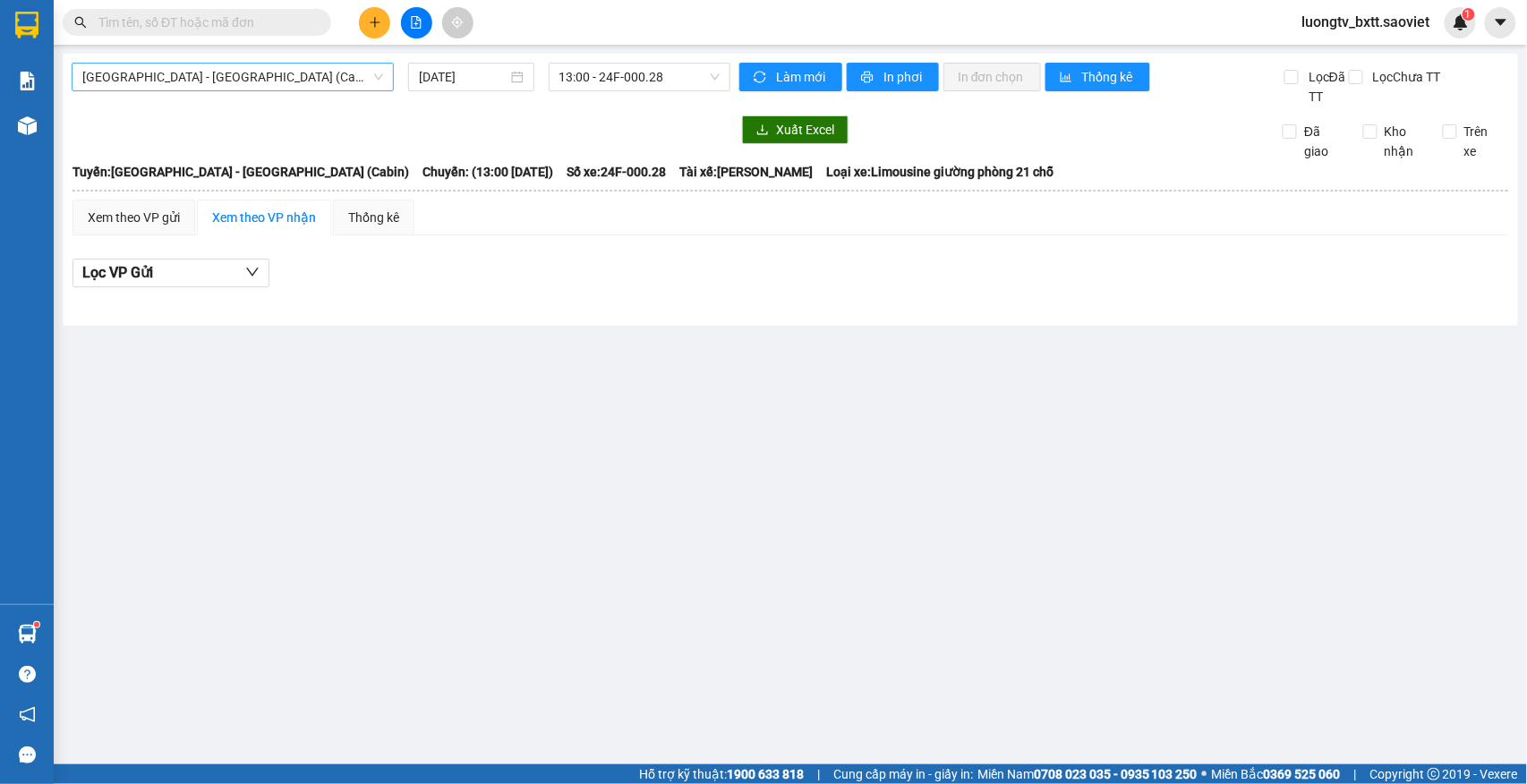
click at [295, 77] on span "[GEOGRAPHIC_DATA] - [GEOGRAPHIC_DATA] (Cabin)" at bounding box center [232, 77] width 301 height 27
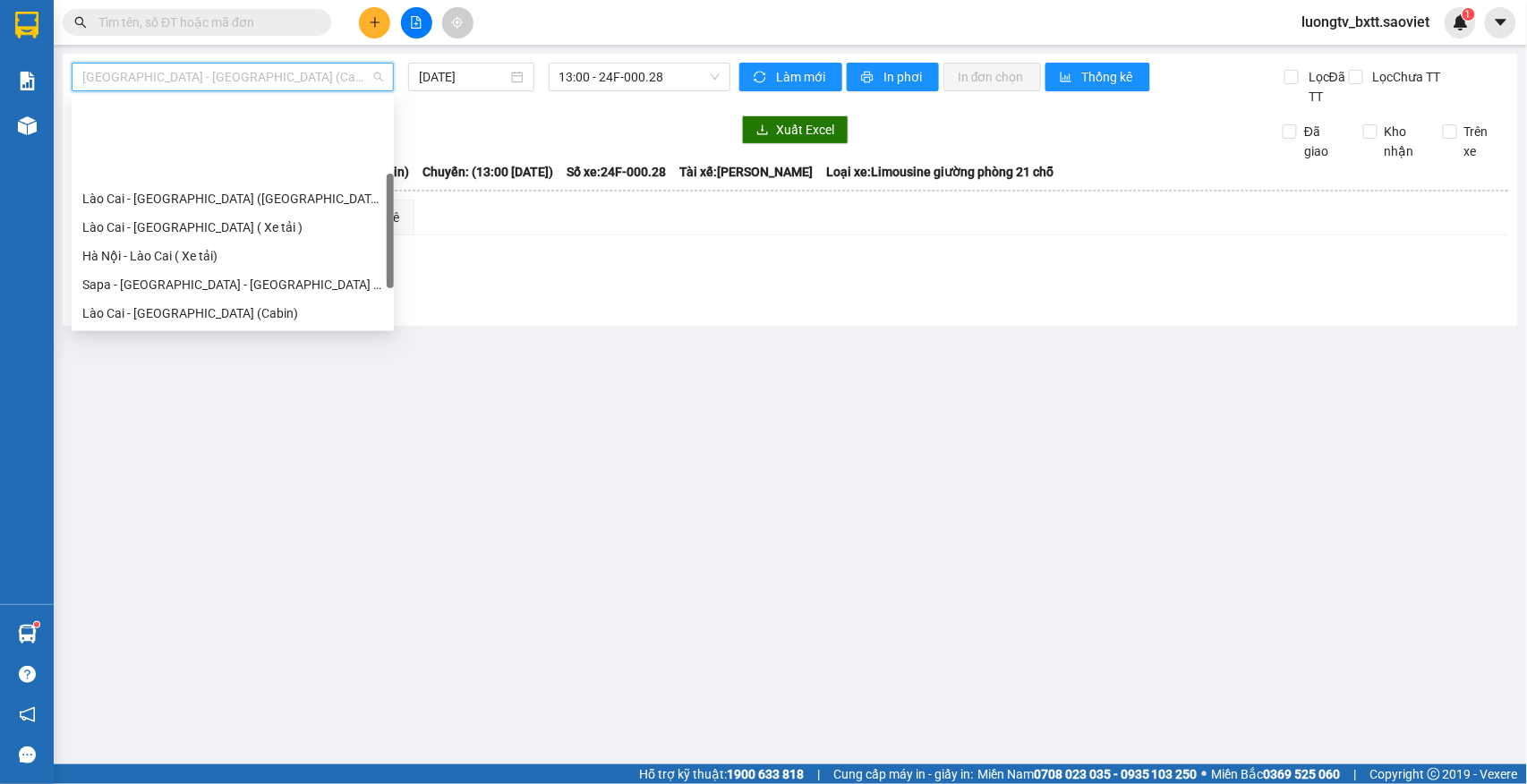
scroll to position [144, 0]
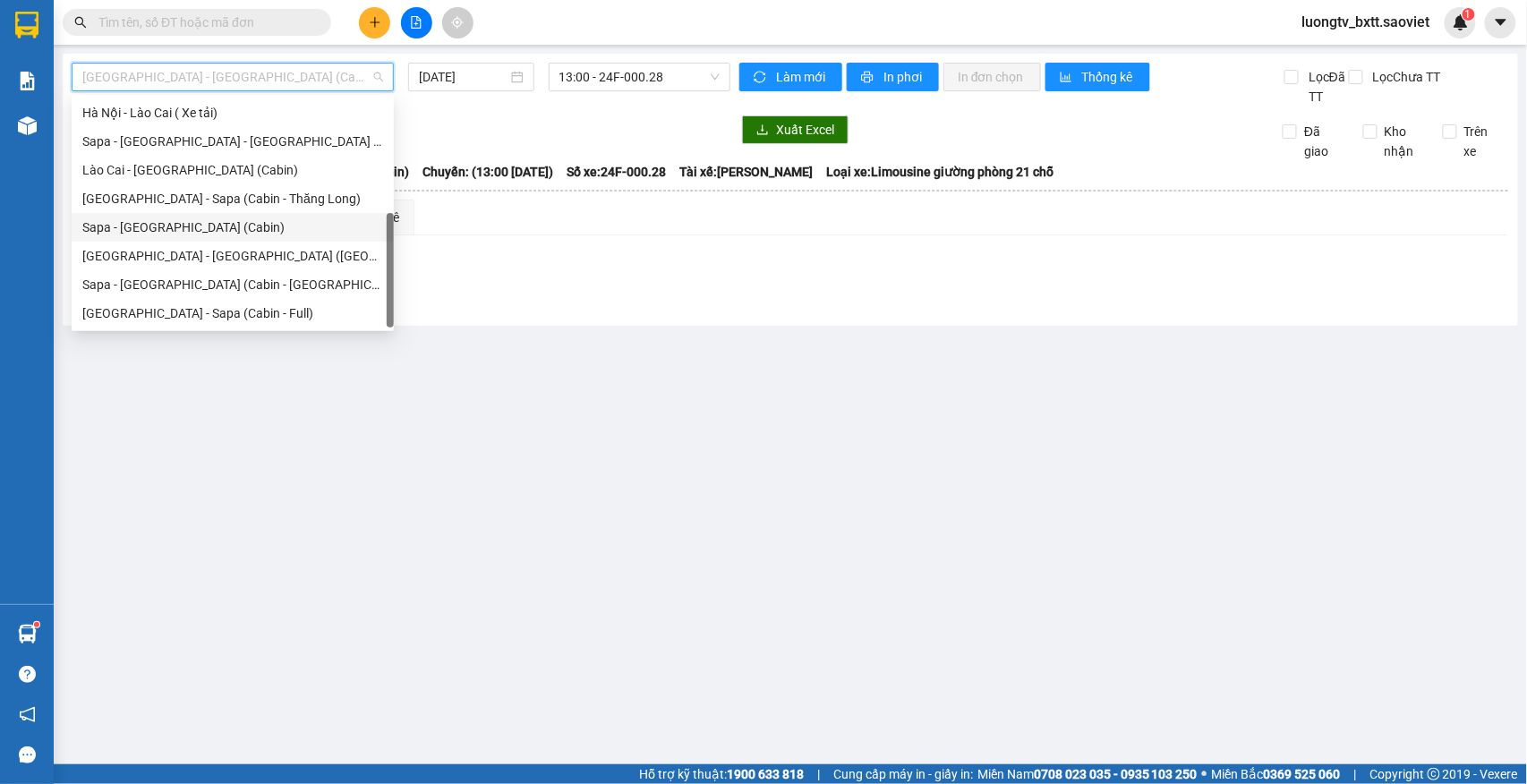
click at [184, 231] on div "Sapa - [GEOGRAPHIC_DATA] (Cabin)" at bounding box center [232, 228] width 301 height 20
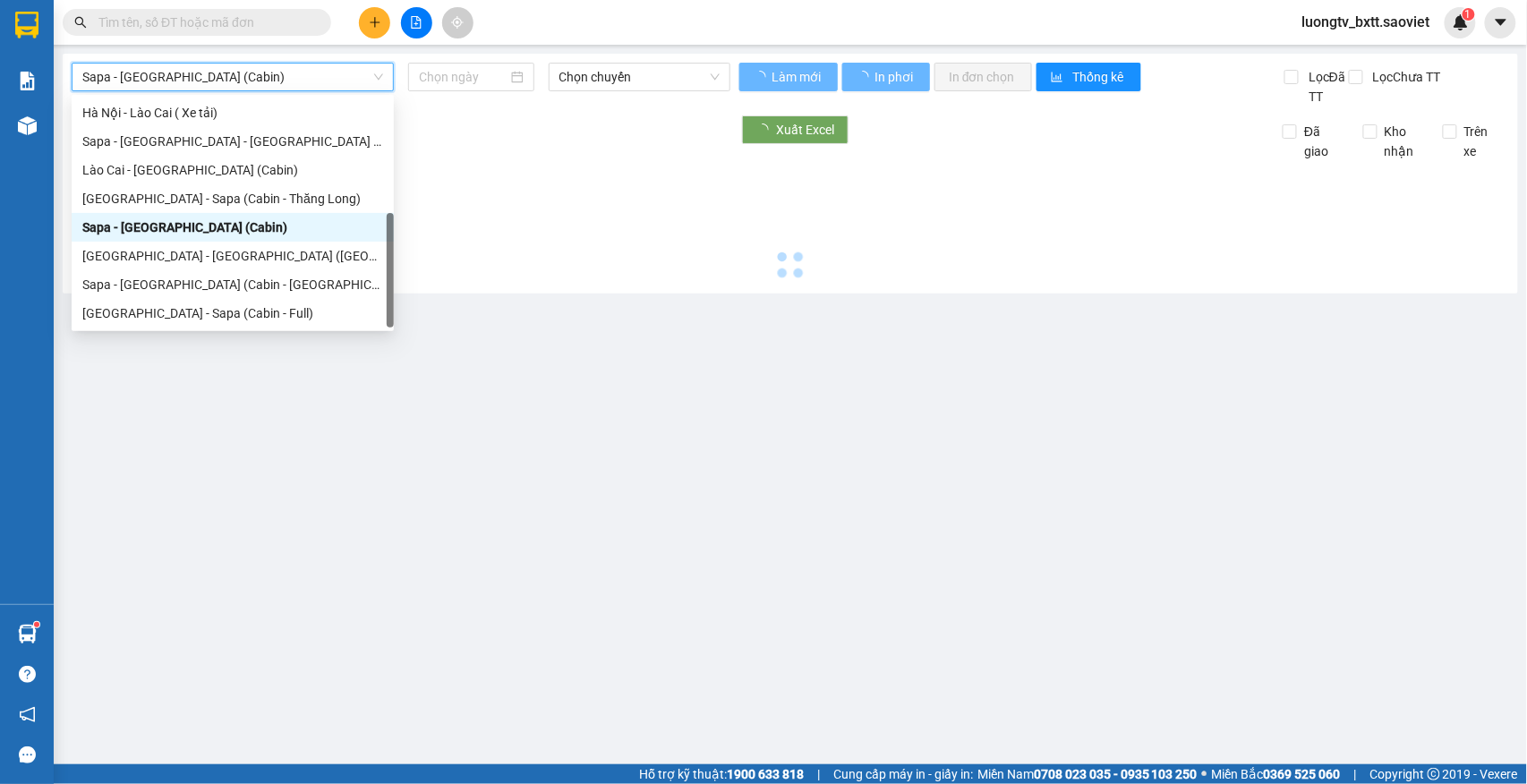
type input "[DATE]"
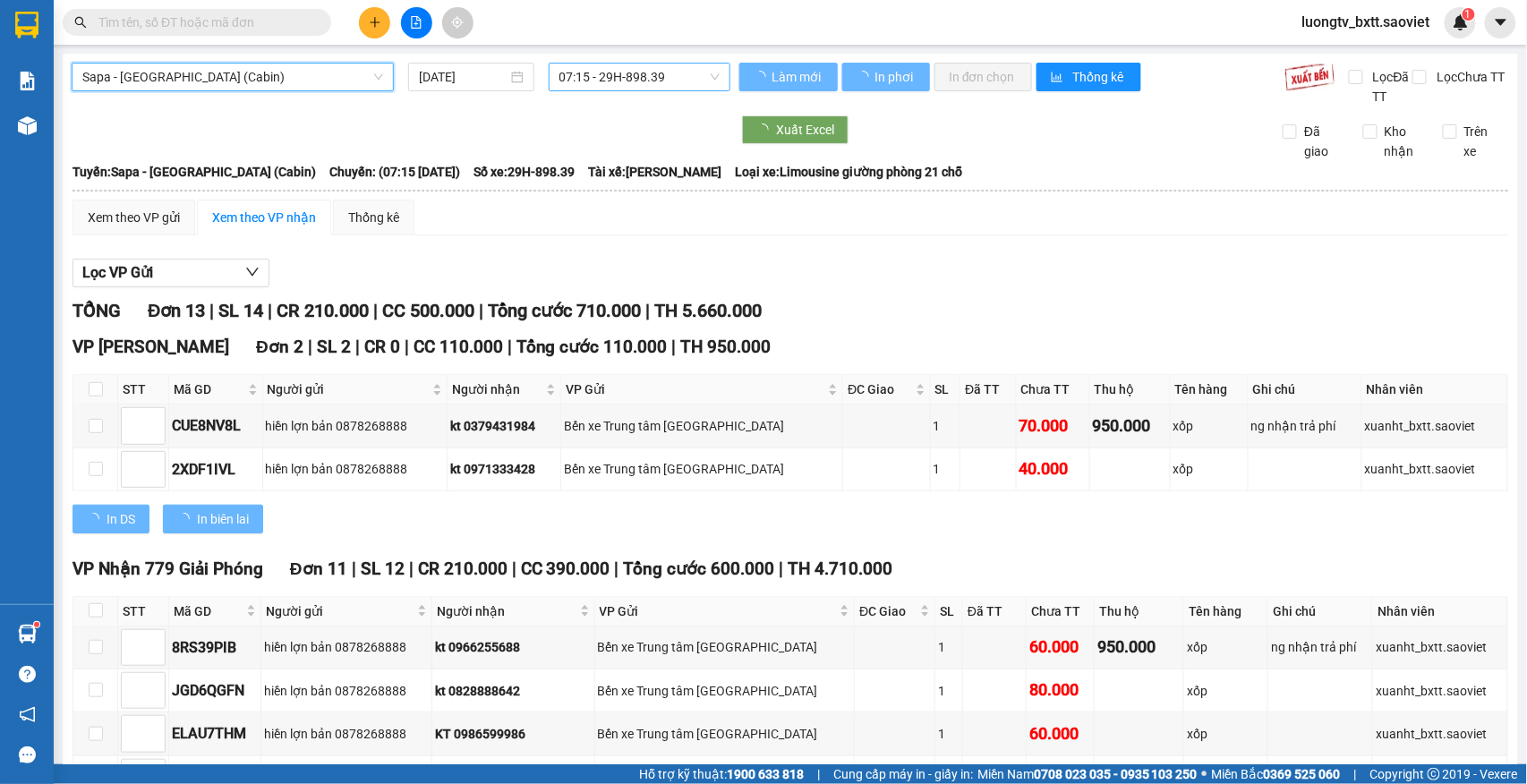
click at [639, 79] on span "07:15 - 29H-898.39" at bounding box center [639, 77] width 160 height 27
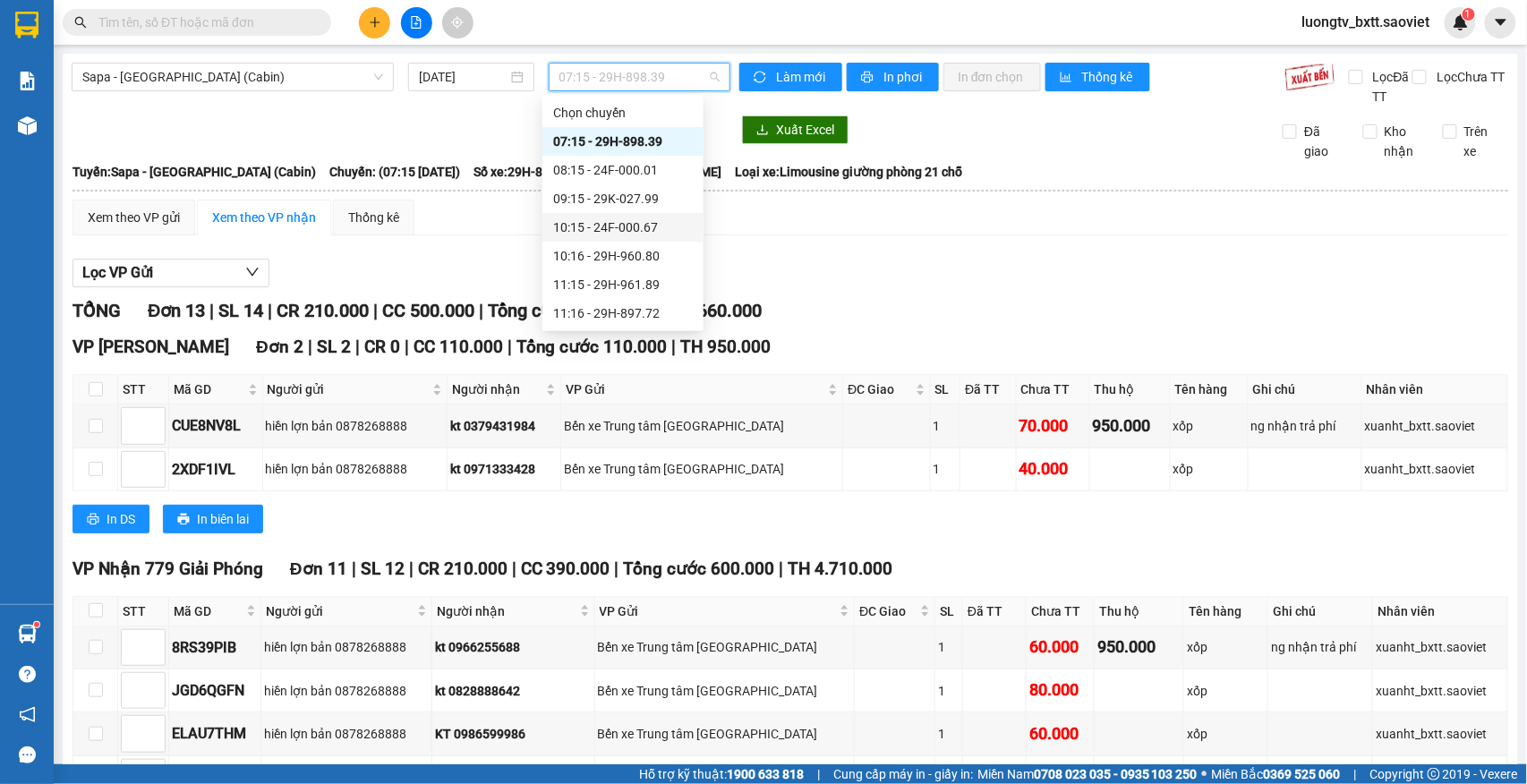
click at [609, 220] on div "10:15 - 24F-000.67" at bounding box center [623, 228] width 140 height 20
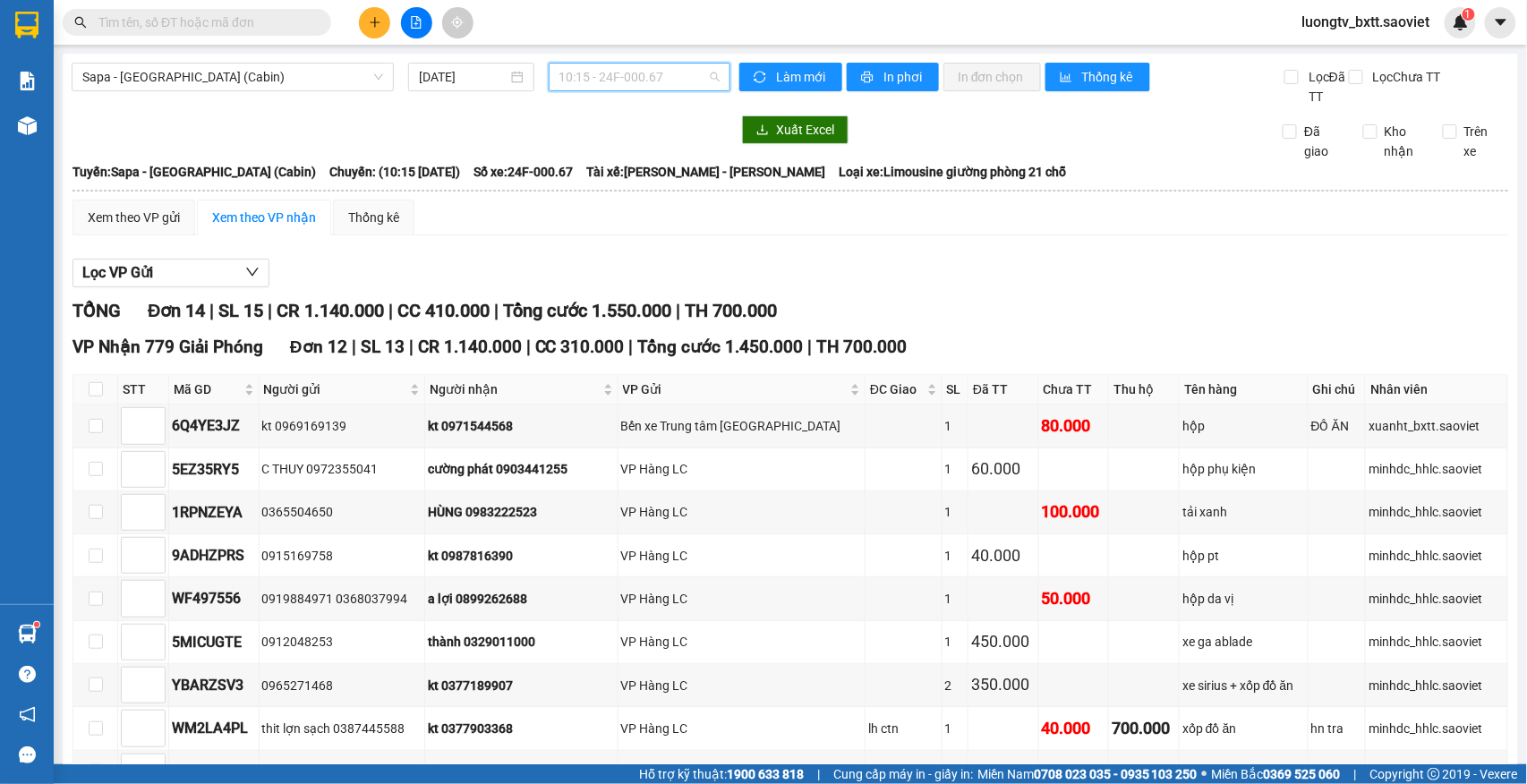
click at [656, 72] on span "10:15 - 24F-000.67" at bounding box center [639, 77] width 160 height 27
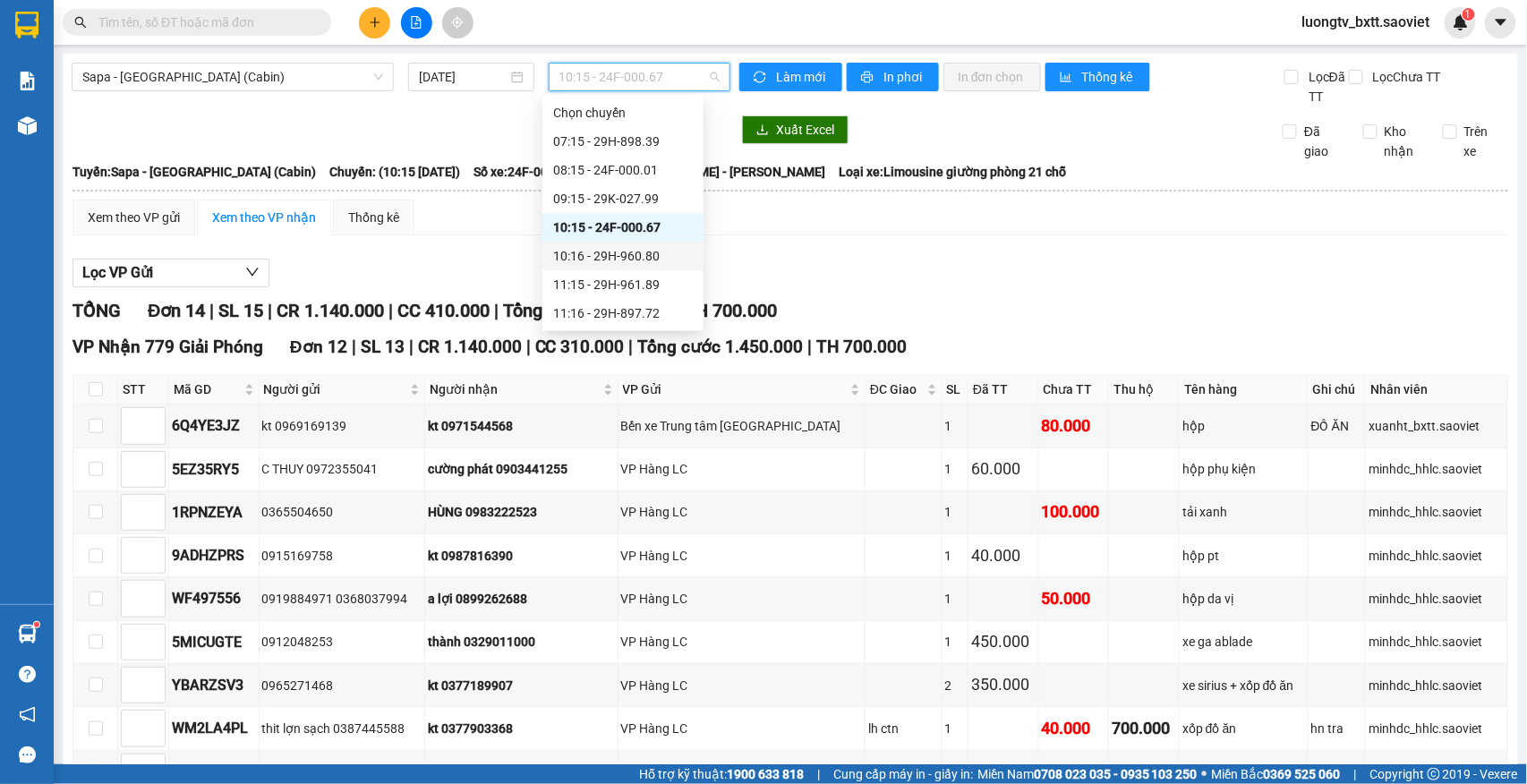
click at [617, 247] on div "10:16 - 29H-960.80" at bounding box center [623, 256] width 140 height 20
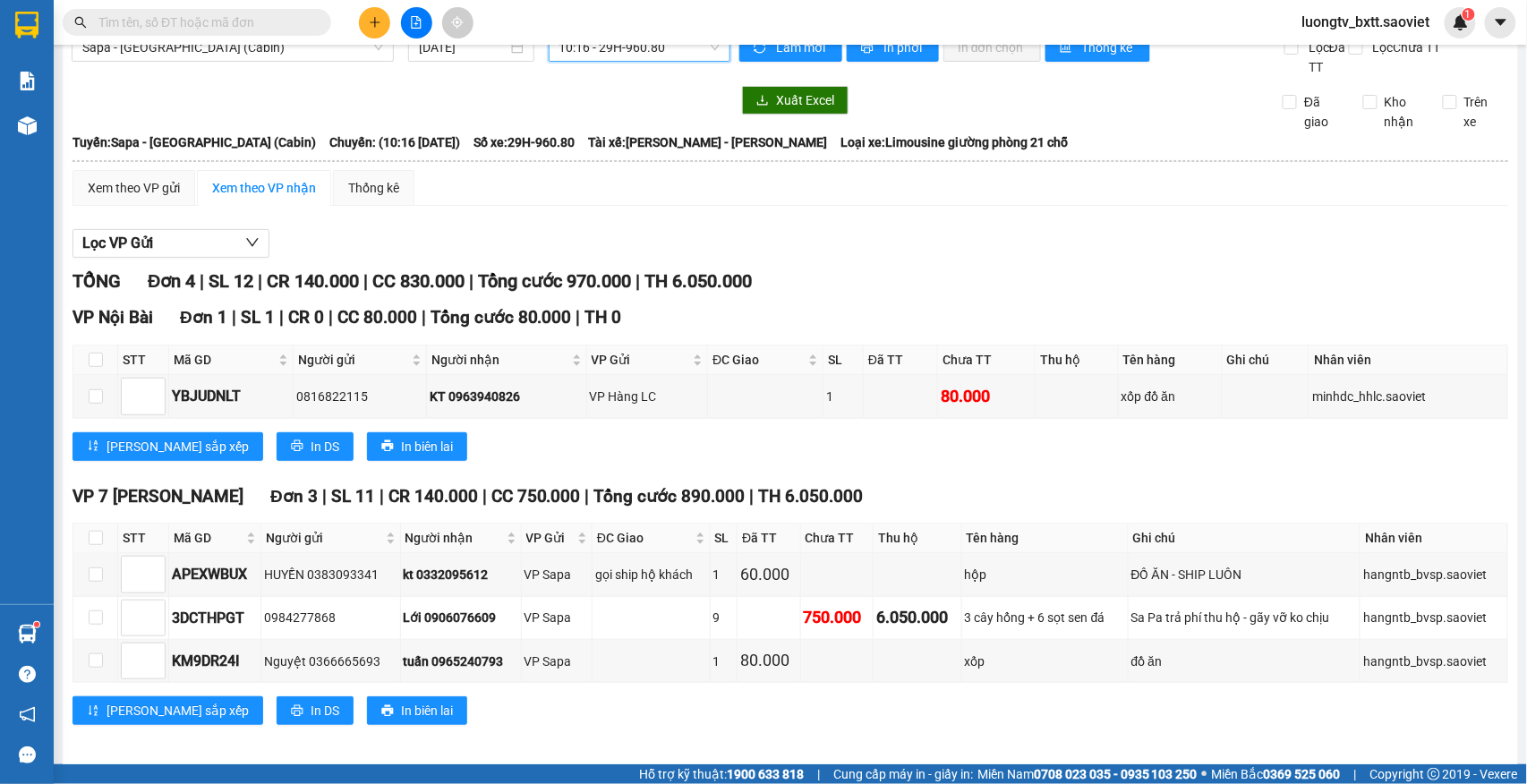
scroll to position [45, 0]
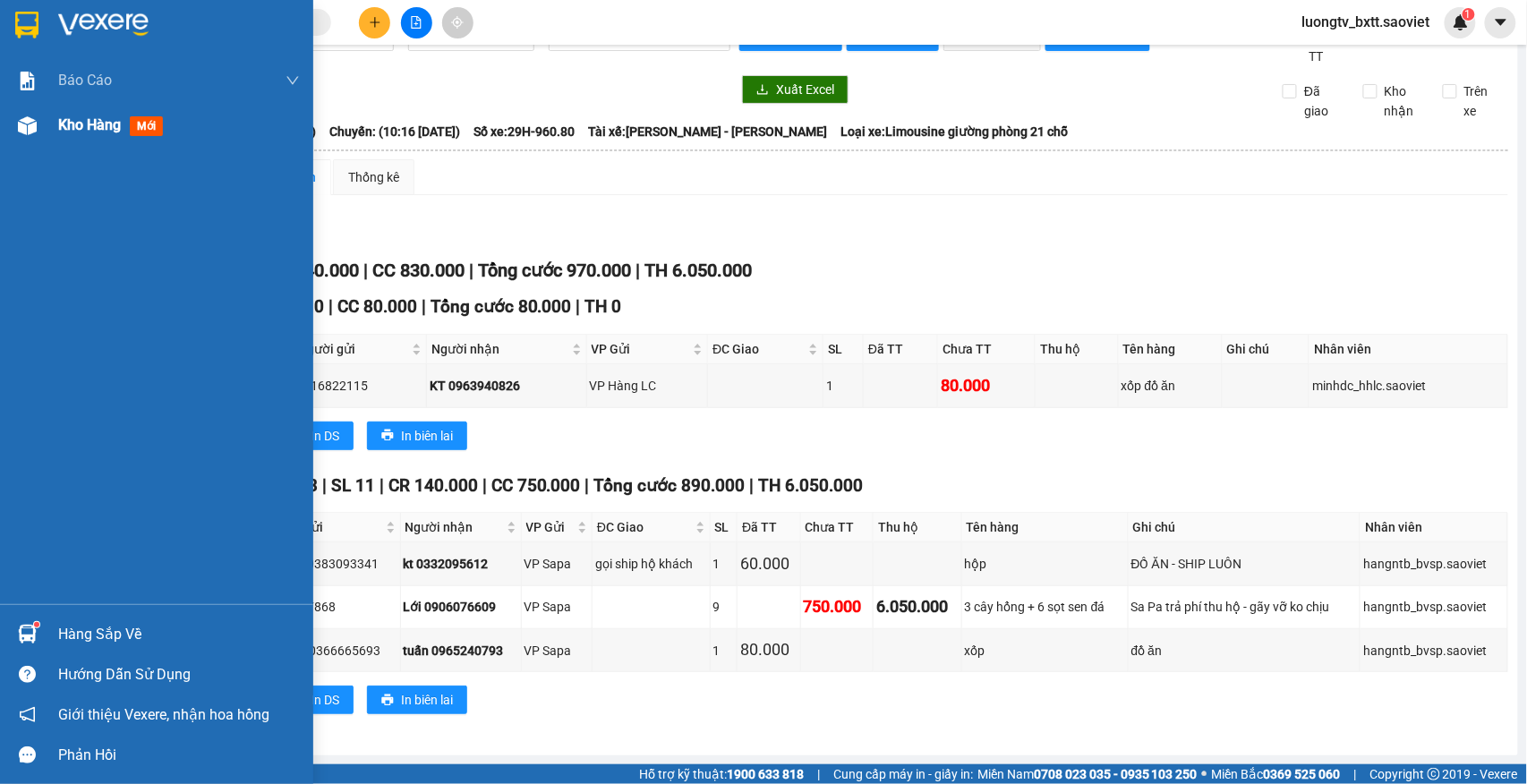
click at [83, 119] on span "Kho hàng" at bounding box center [89, 125] width 62 height 17
